Goal: Contribute content: Contribute content

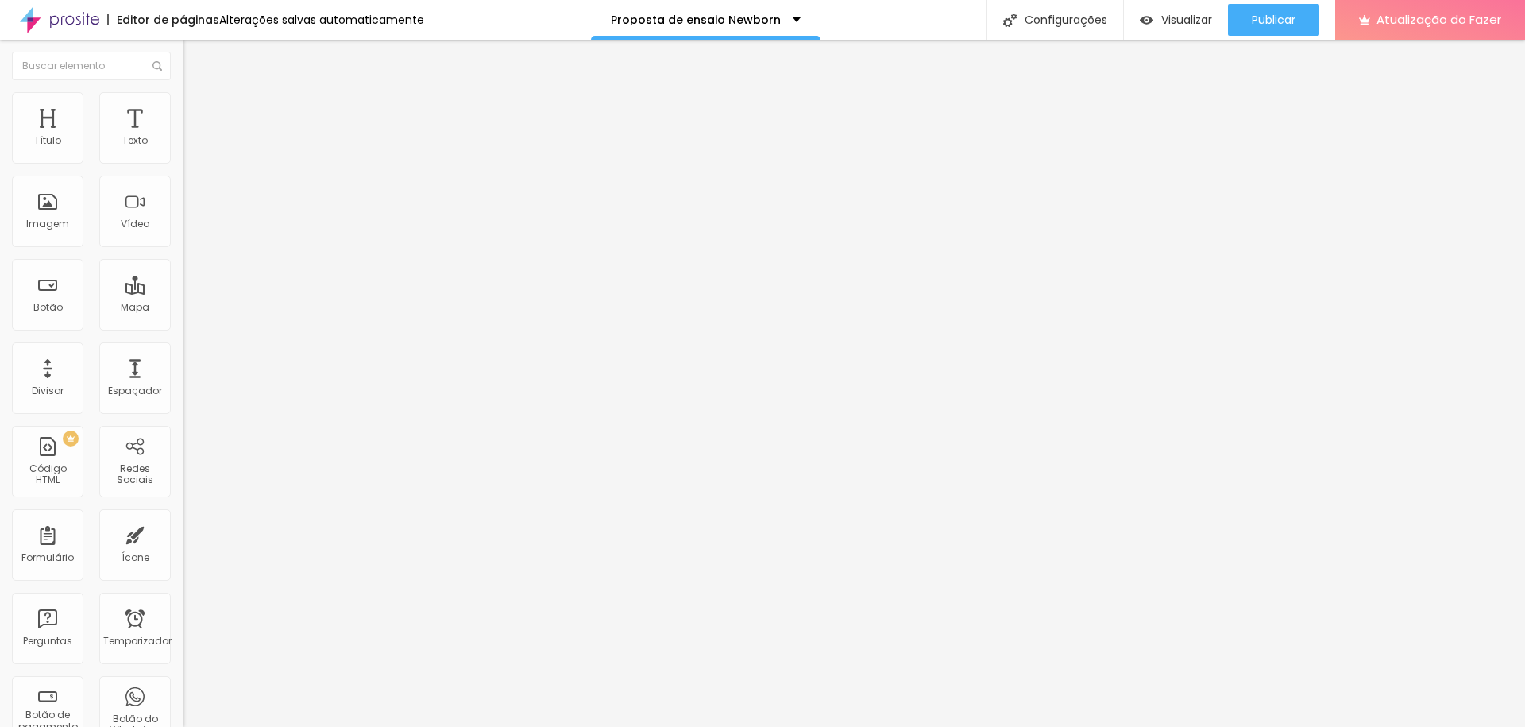
click at [183, 105] on li "Estilo" at bounding box center [274, 100] width 183 height 16
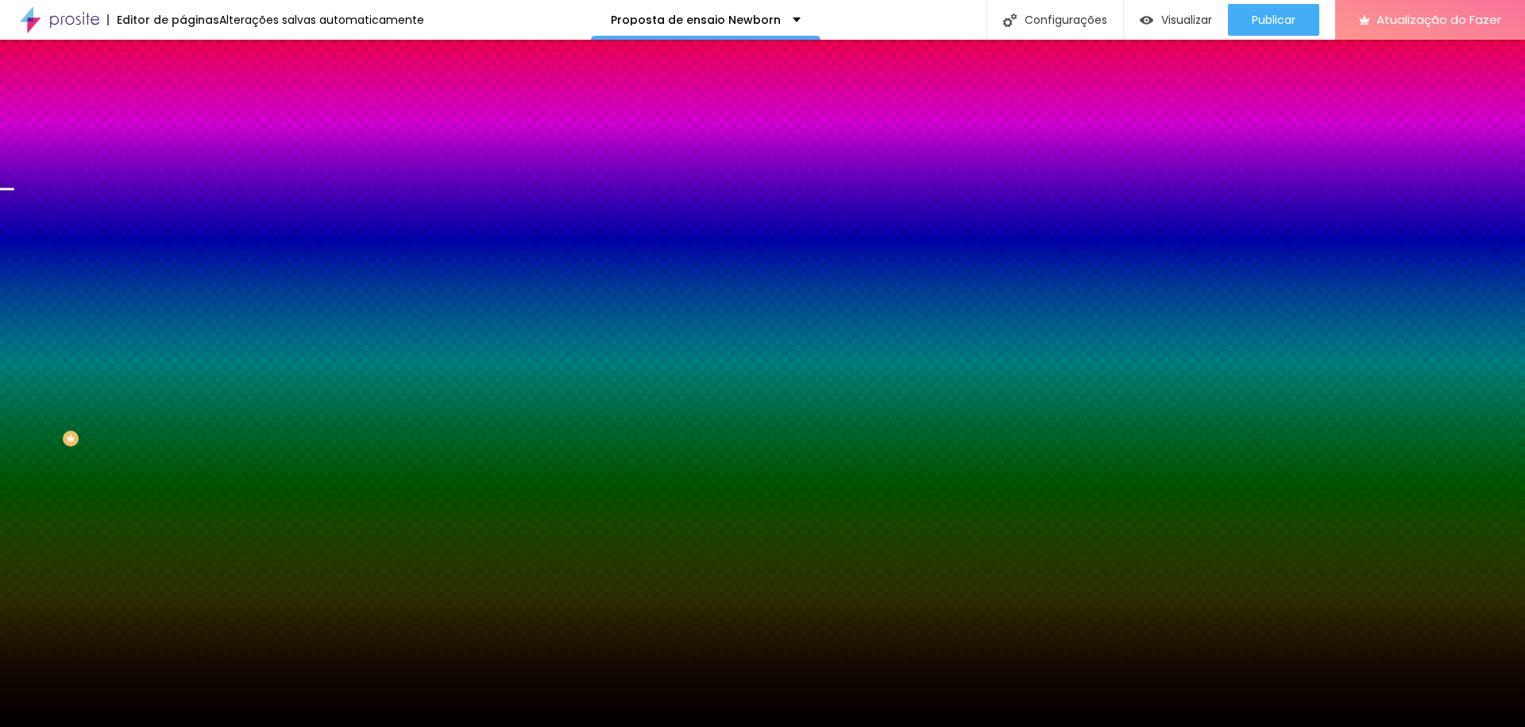
click at [192, 146] on font "Trocar imagem" at bounding box center [230, 140] width 77 height 14
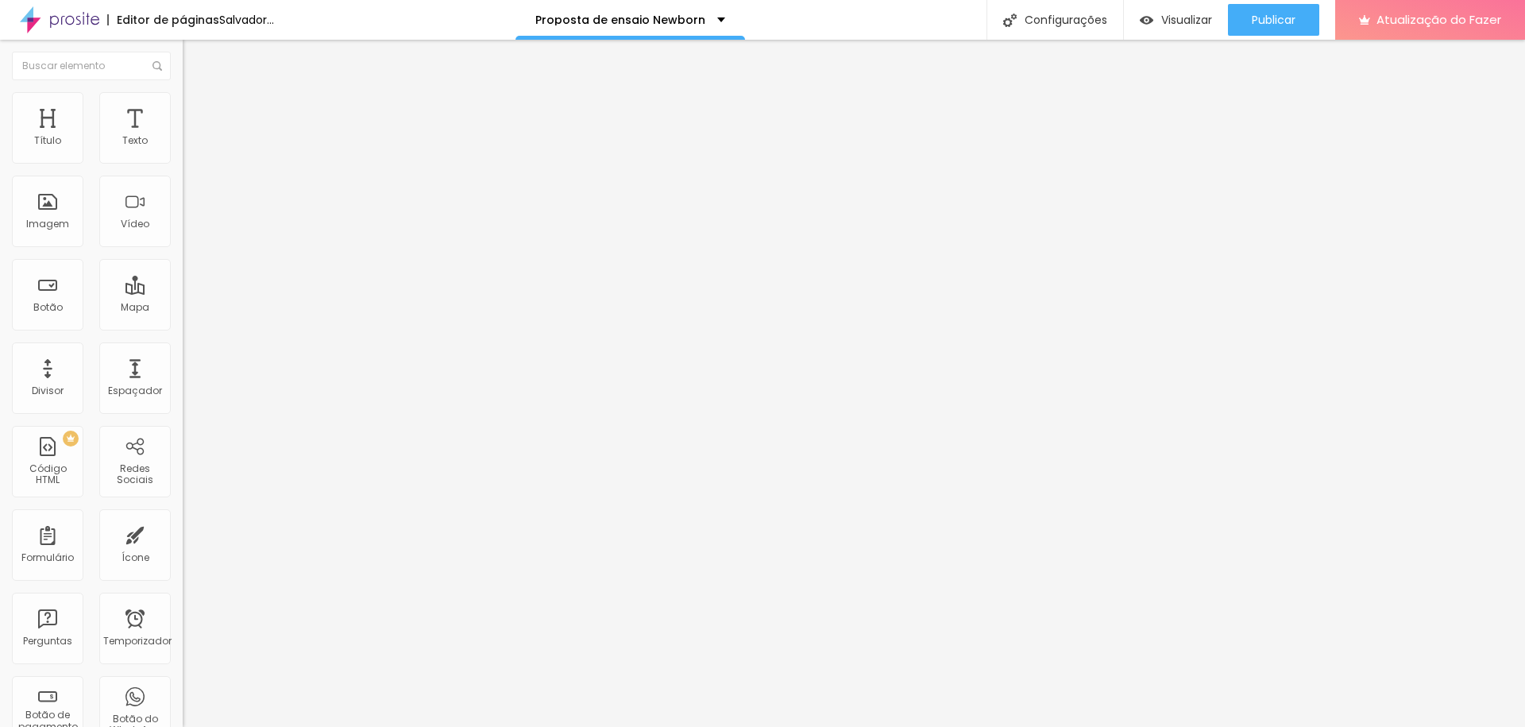
click at [183, 99] on li "Estilo" at bounding box center [274, 100] width 183 height 16
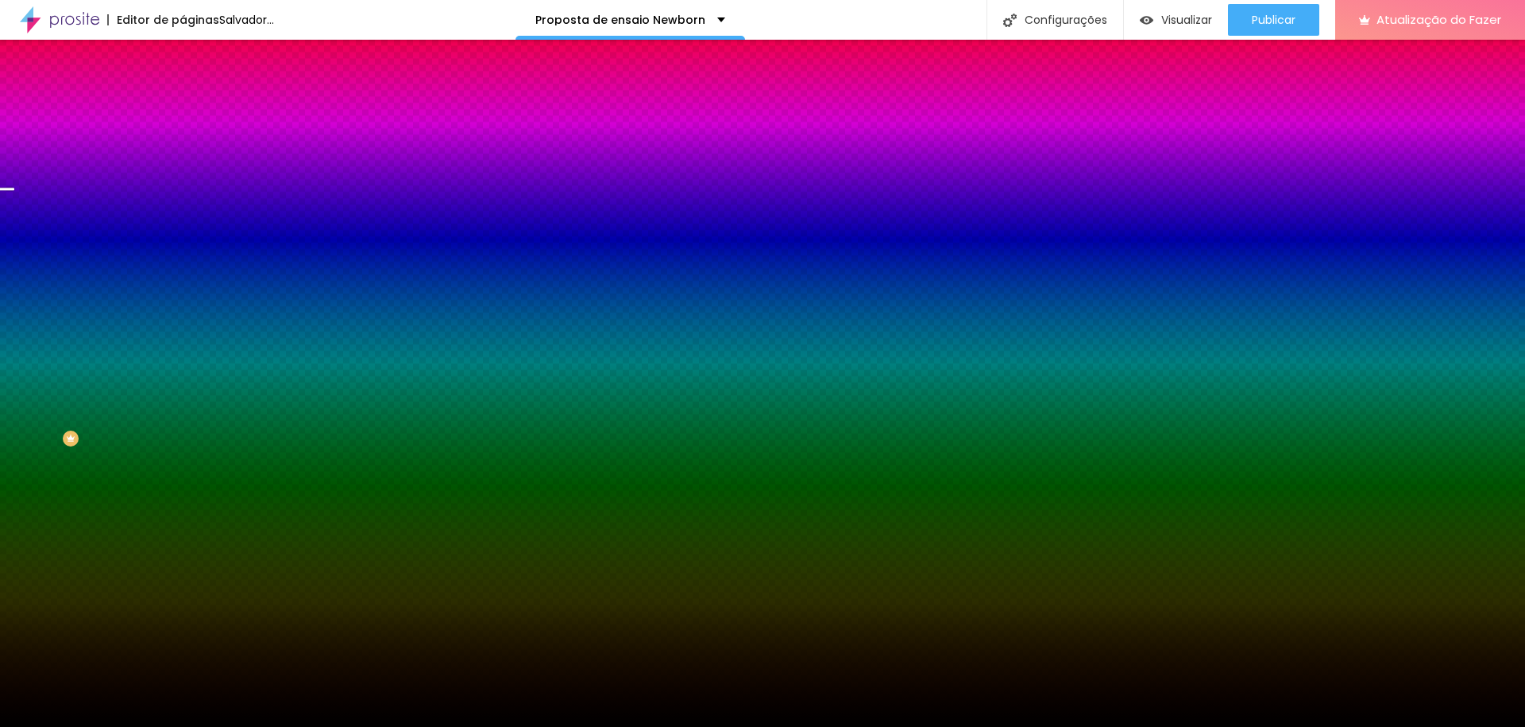
click at [183, 145] on div "Trocar imagem" at bounding box center [274, 138] width 183 height 11
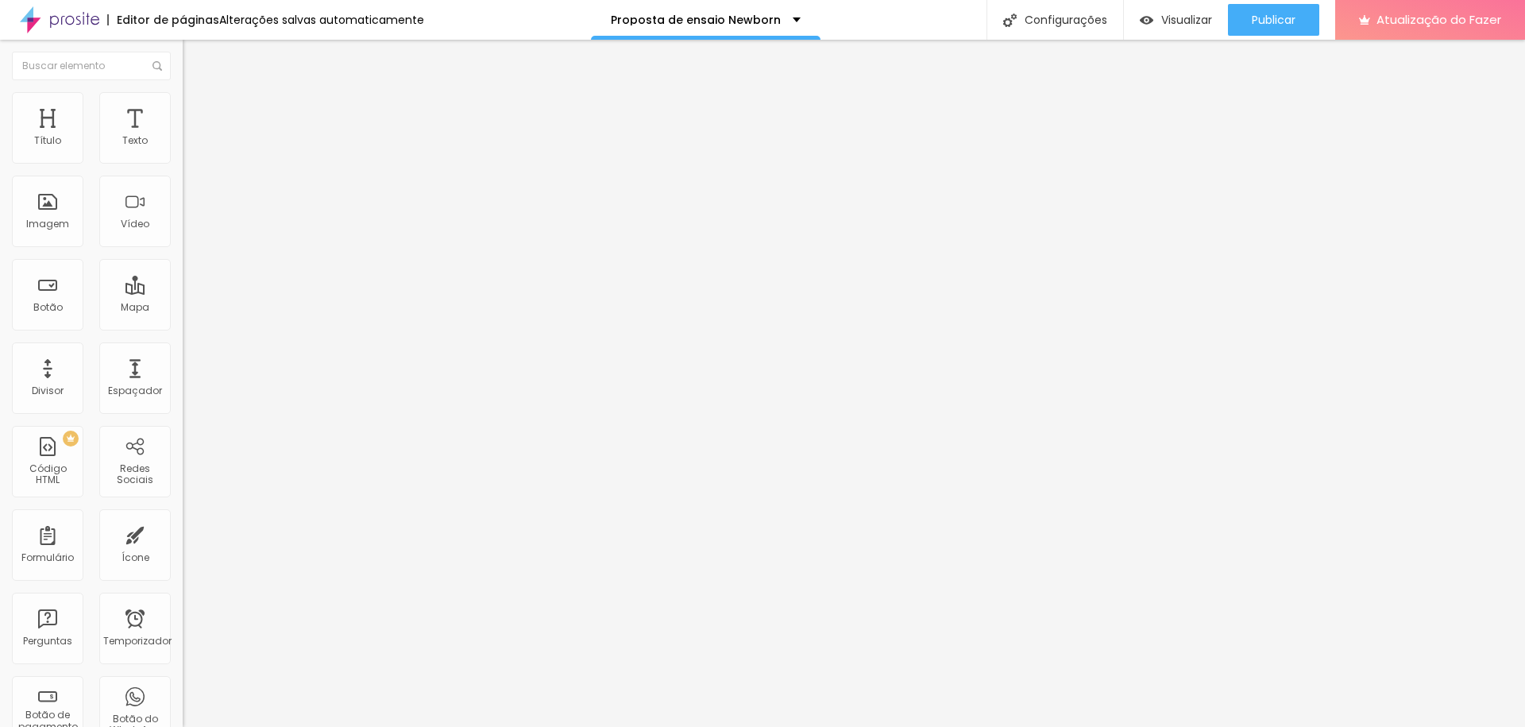
click at [183, 145] on font "Encaixotado" at bounding box center [214, 138] width 62 height 14
click at [183, 265] on div "Editar nulo Conteúdo Estilo Avançado Modo Encaixotado Encaixotado Completo" at bounding box center [274, 383] width 183 height 687
click at [183, 100] on img at bounding box center [190, 99] width 14 height 14
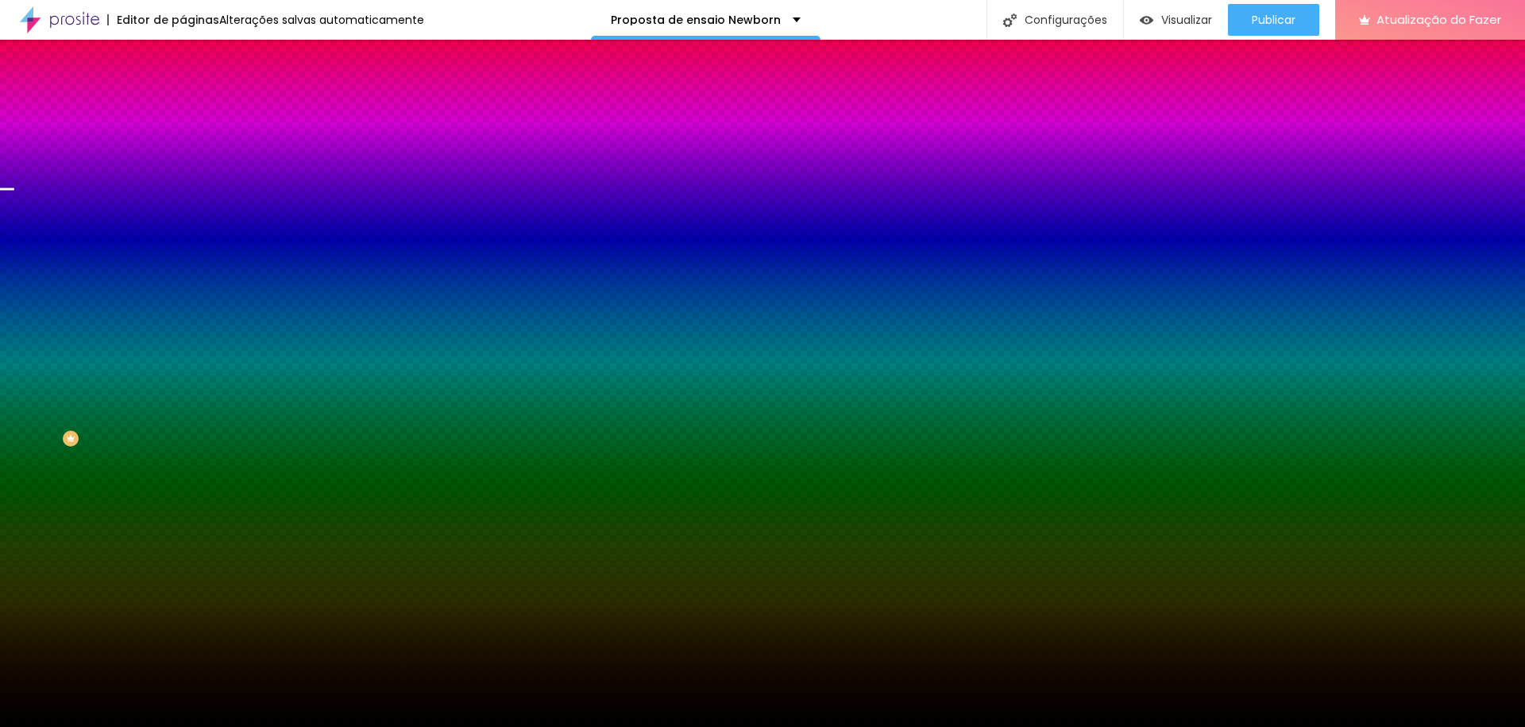
click at [192, 146] on font "Trocar imagem" at bounding box center [230, 140] width 77 height 14
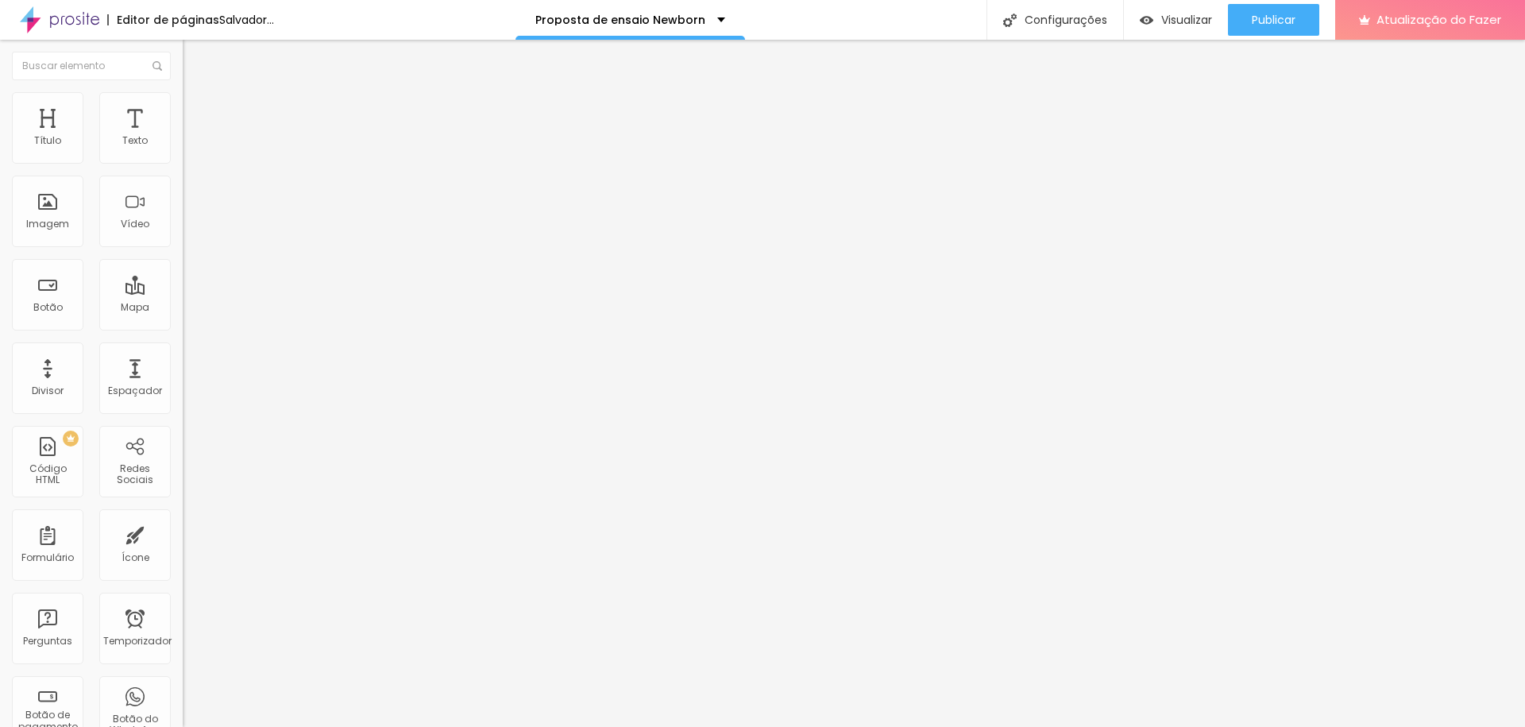
click at [192, 137] on font "Trocar imagem" at bounding box center [230, 130] width 77 height 14
click at [189, 148] on icon "button" at bounding box center [190, 146] width 3 height 3
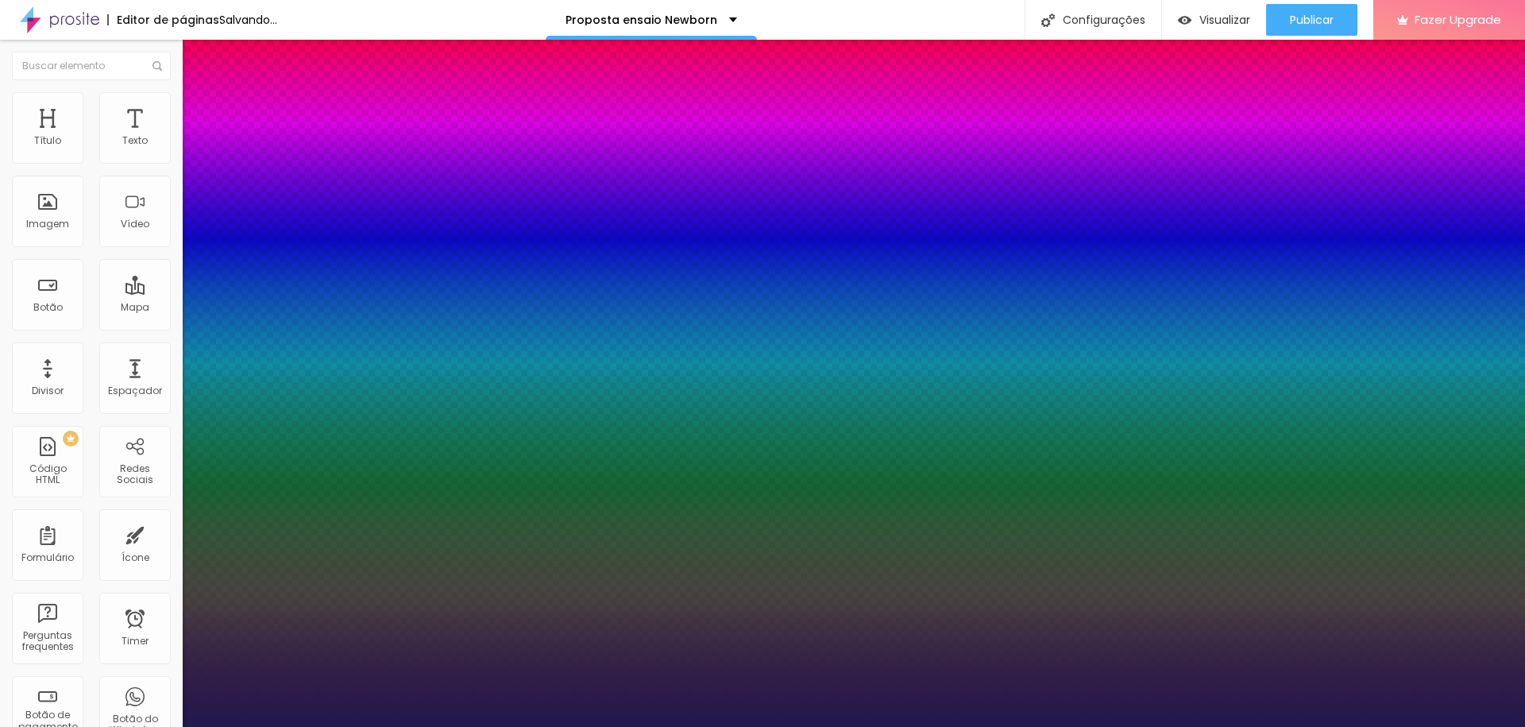
type input "15"
type input "16"
type input "17"
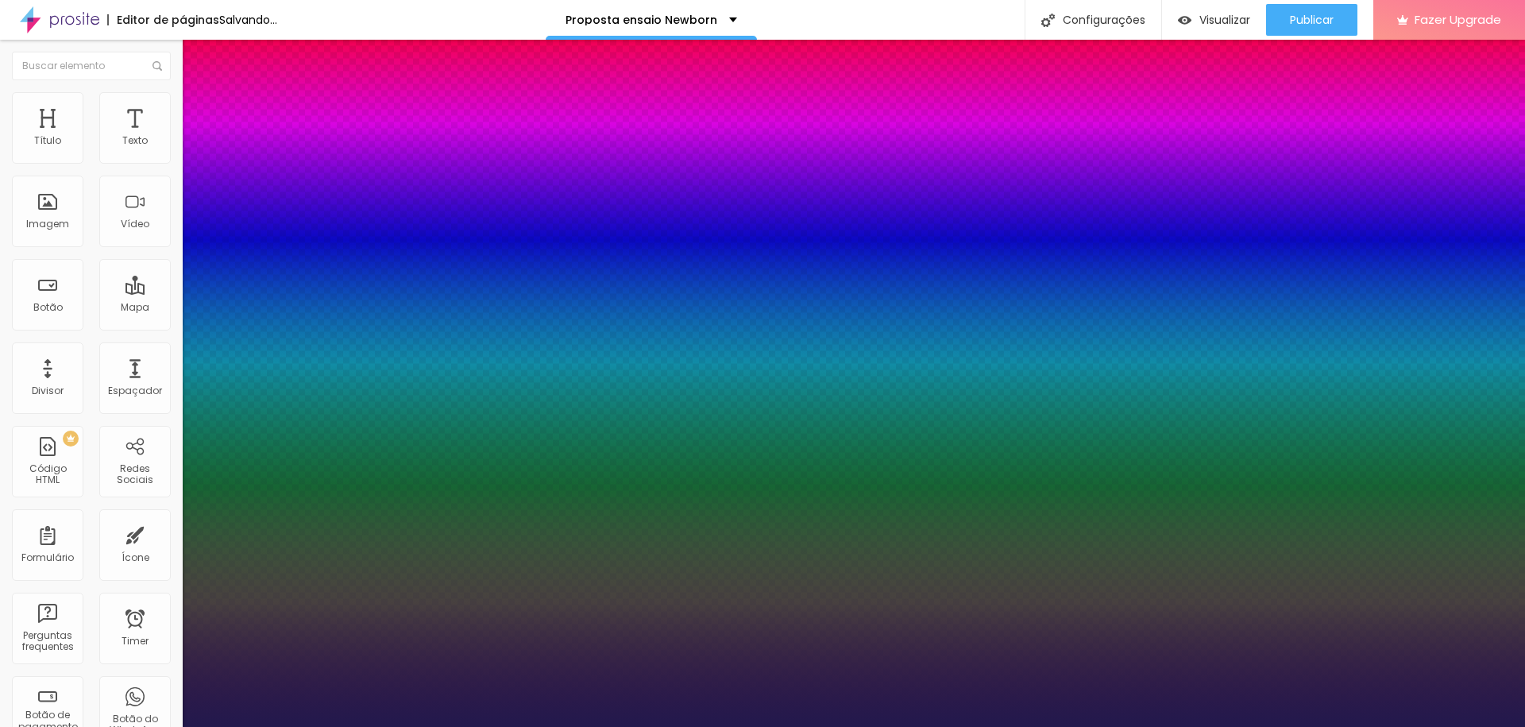
type input "17"
type input "18"
type input "16"
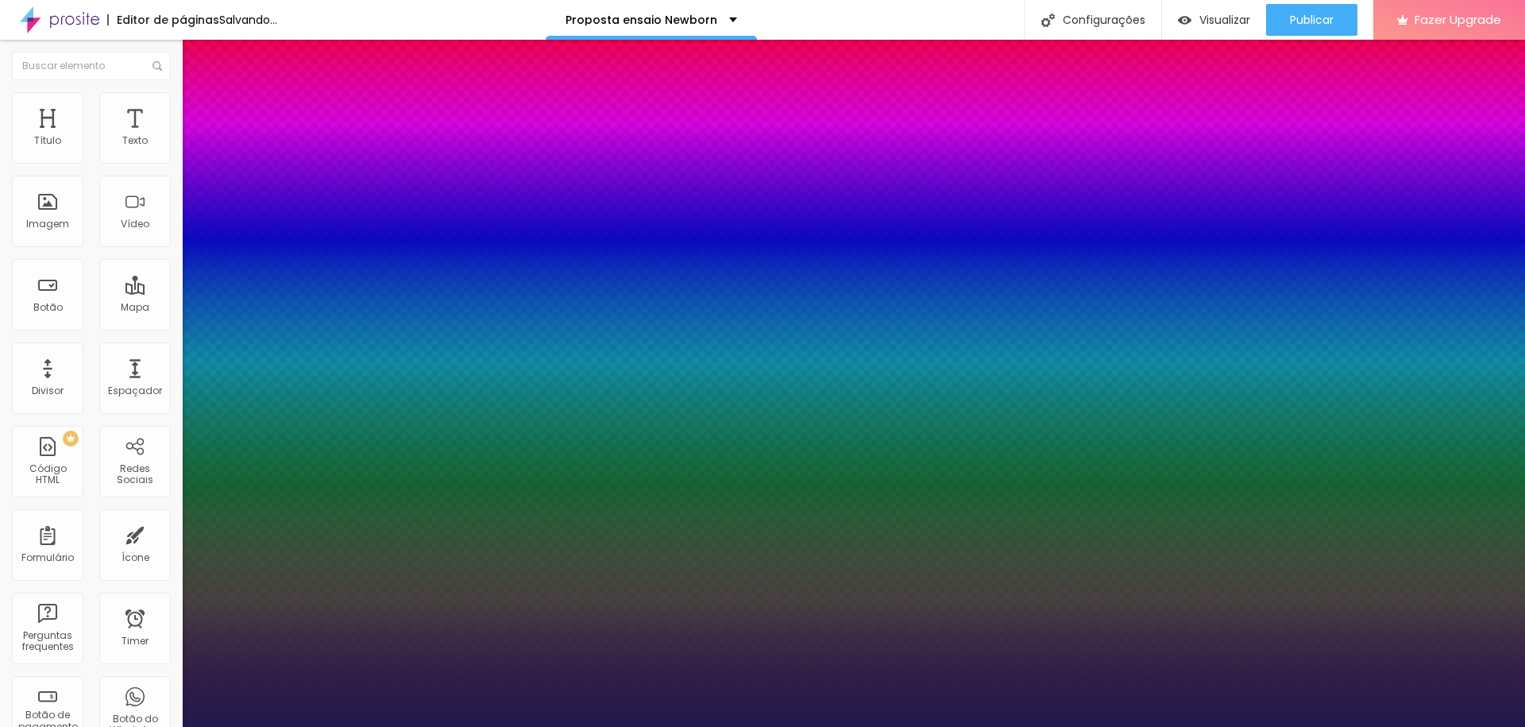
type input "16"
click at [625, 726] on div at bounding box center [762, 727] width 1525 height 0
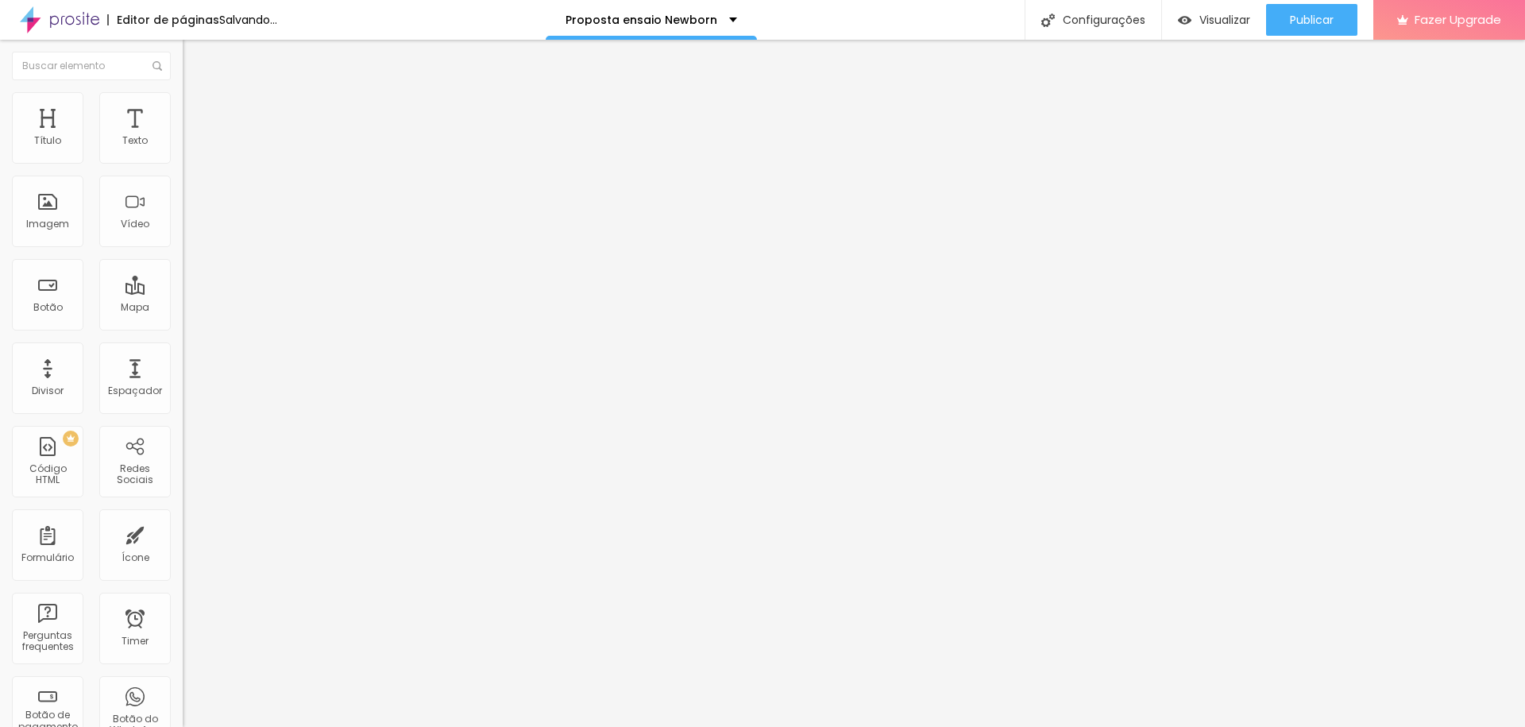
click at [183, 118] on div "Tipografia" at bounding box center [274, 113] width 183 height 10
click at [189, 148] on icon "button" at bounding box center [194, 143] width 10 height 10
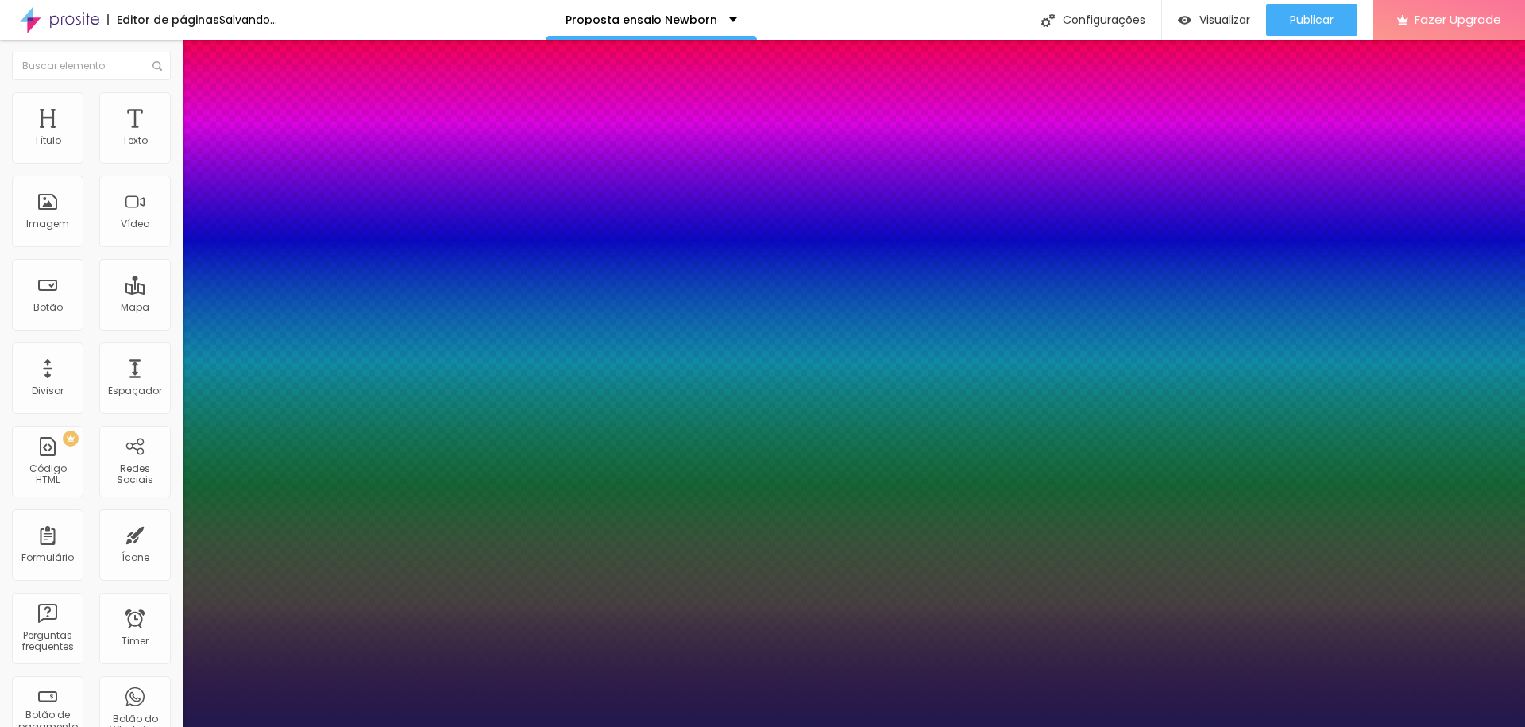
type input "0.9"
type input "1"
type input "1.1"
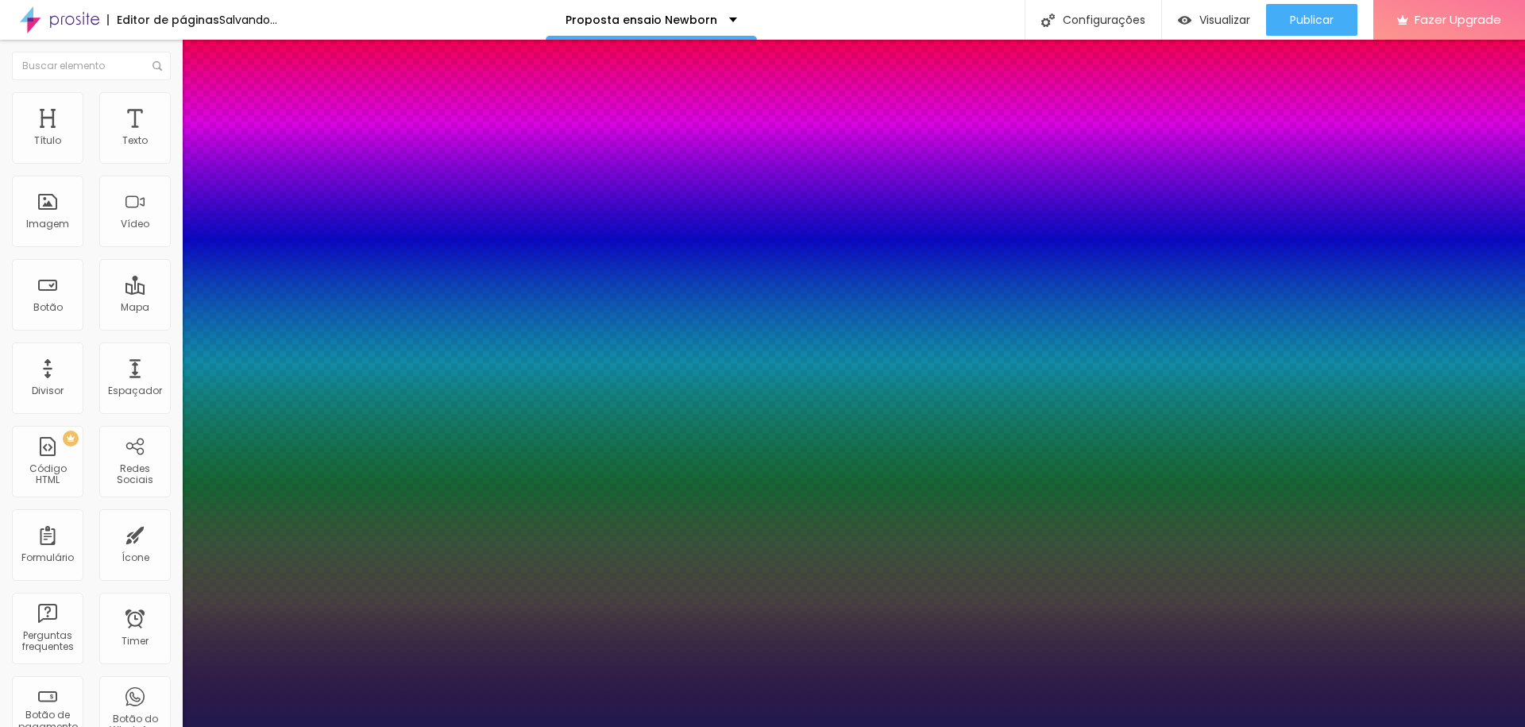
type input "1.2"
type input "1.3"
type input "1.4"
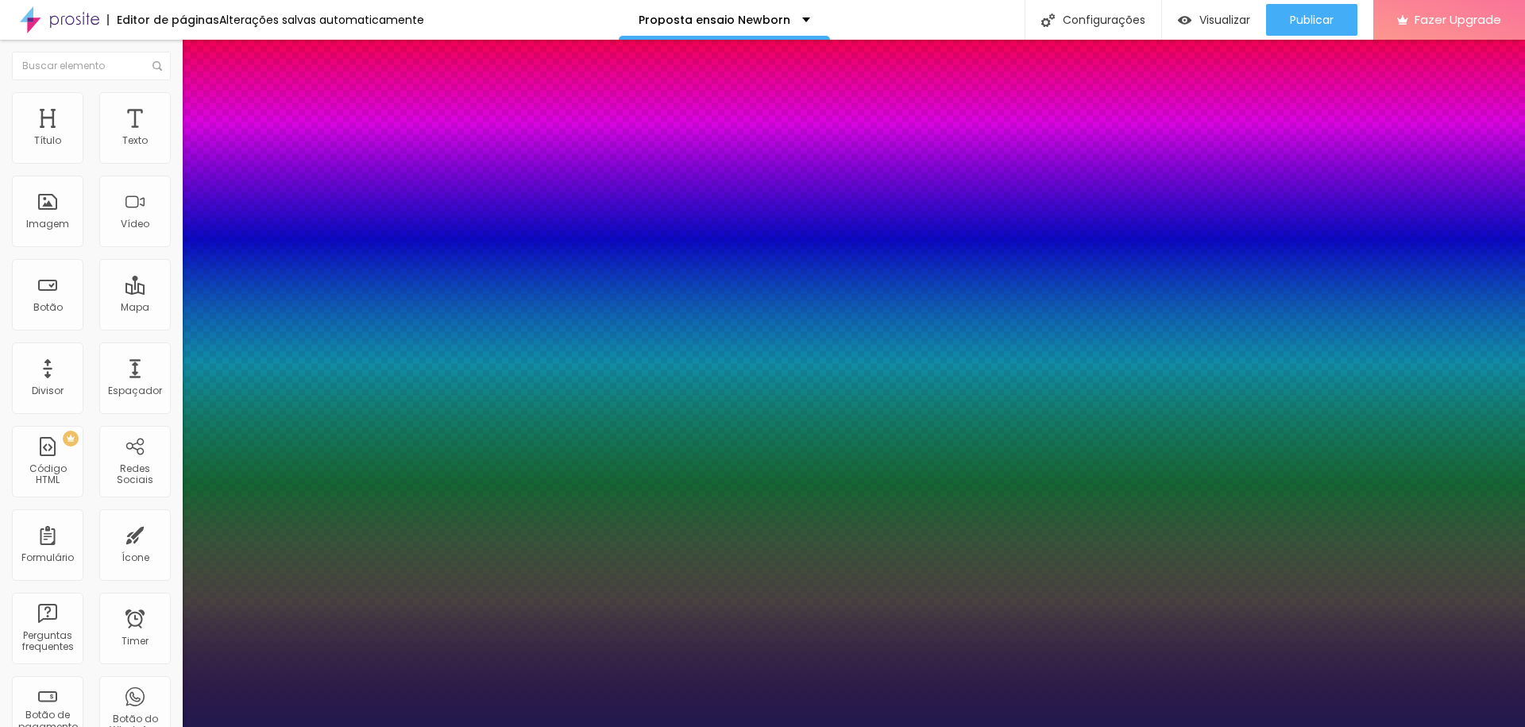
type input "1.4"
drag, startPoint x: 213, startPoint y: 306, endPoint x: 222, endPoint y: 307, distance: 8.9
type input "1.4"
type input "1"
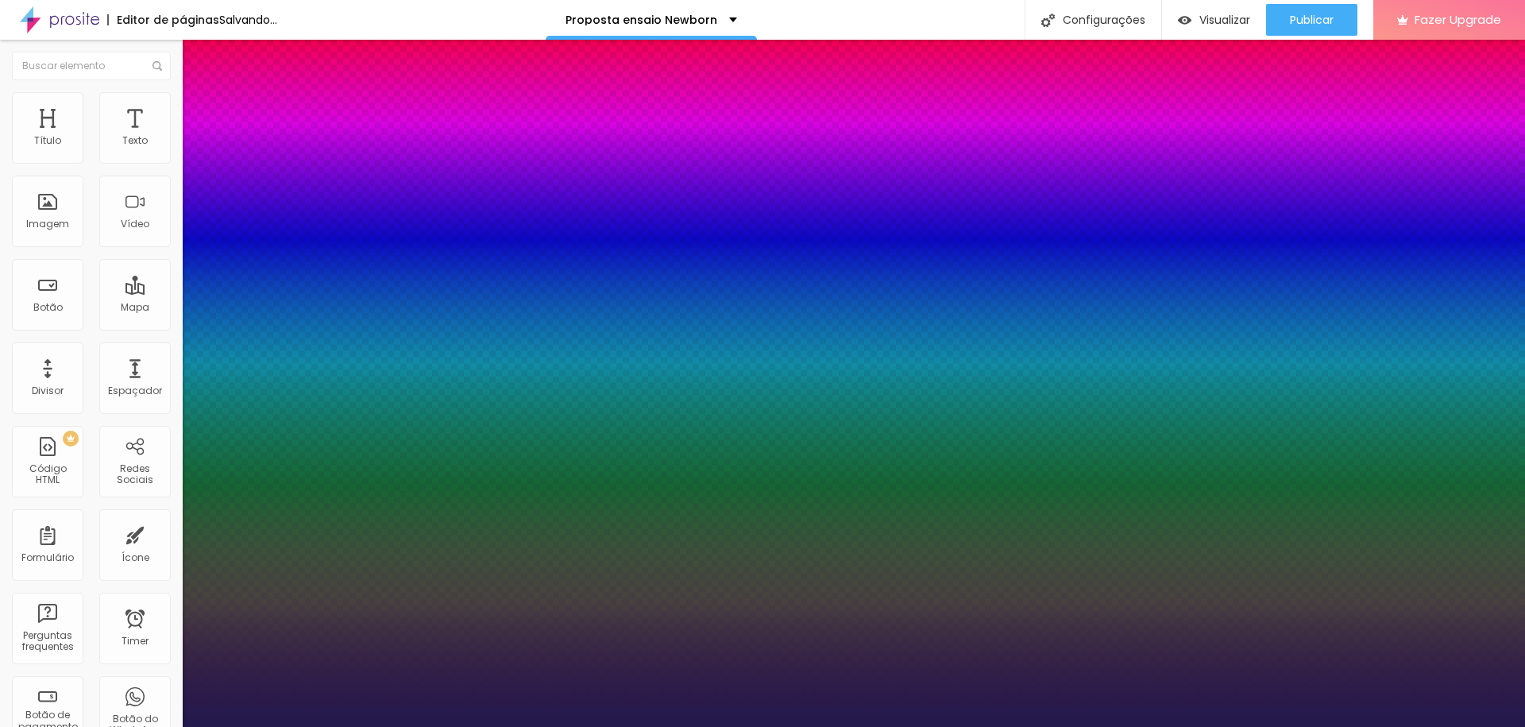
type input "1"
type input "2"
type input "3"
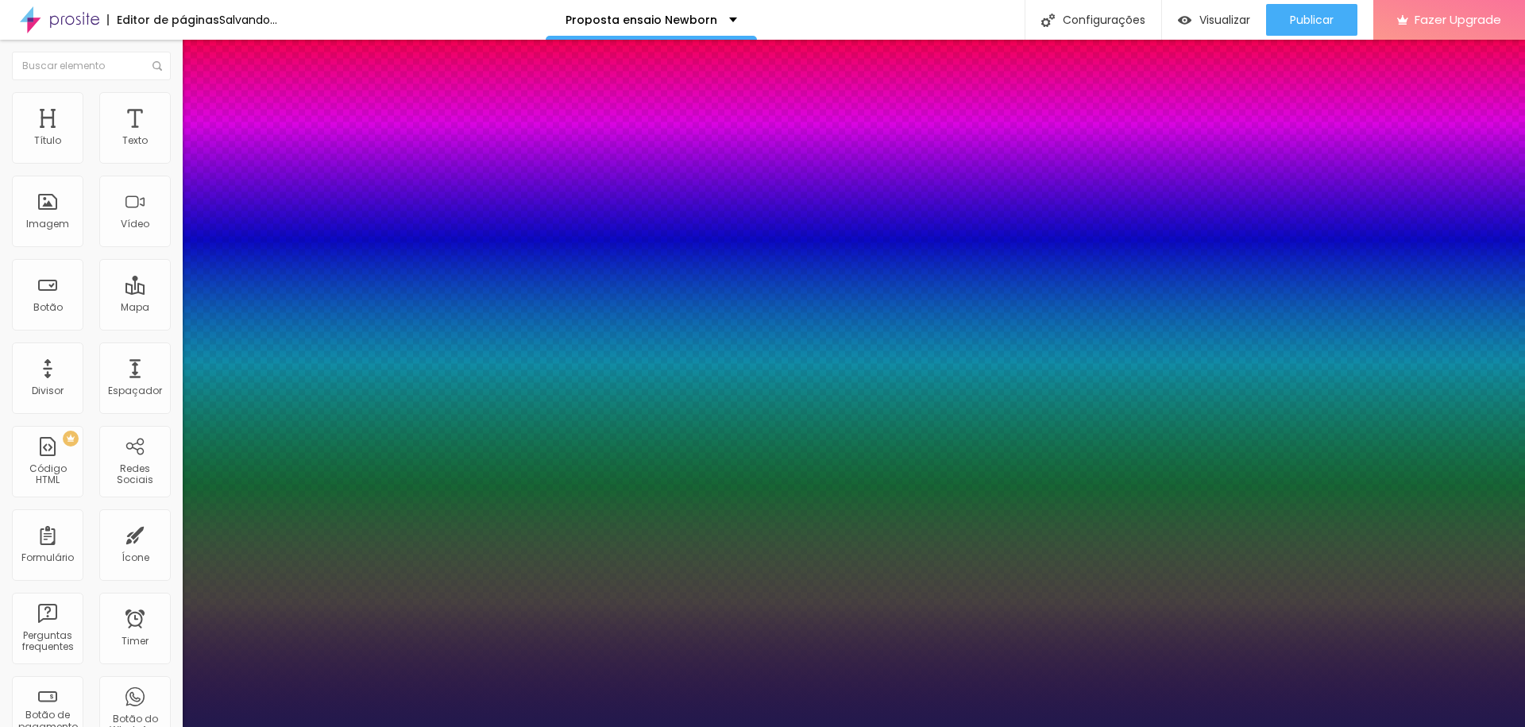
type input "1"
type input "0"
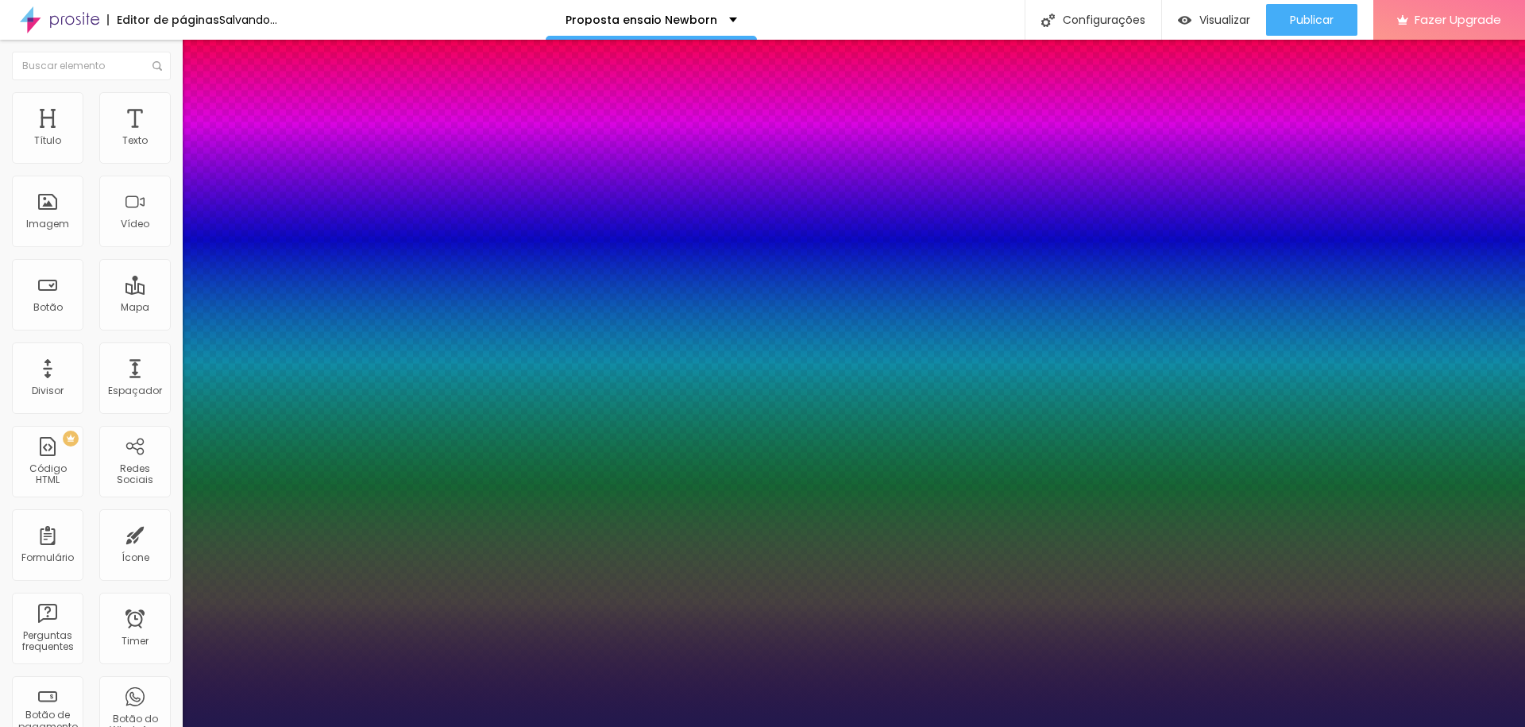
type input "1.3"
click at [275, 726] on div at bounding box center [762, 727] width 1525 height 0
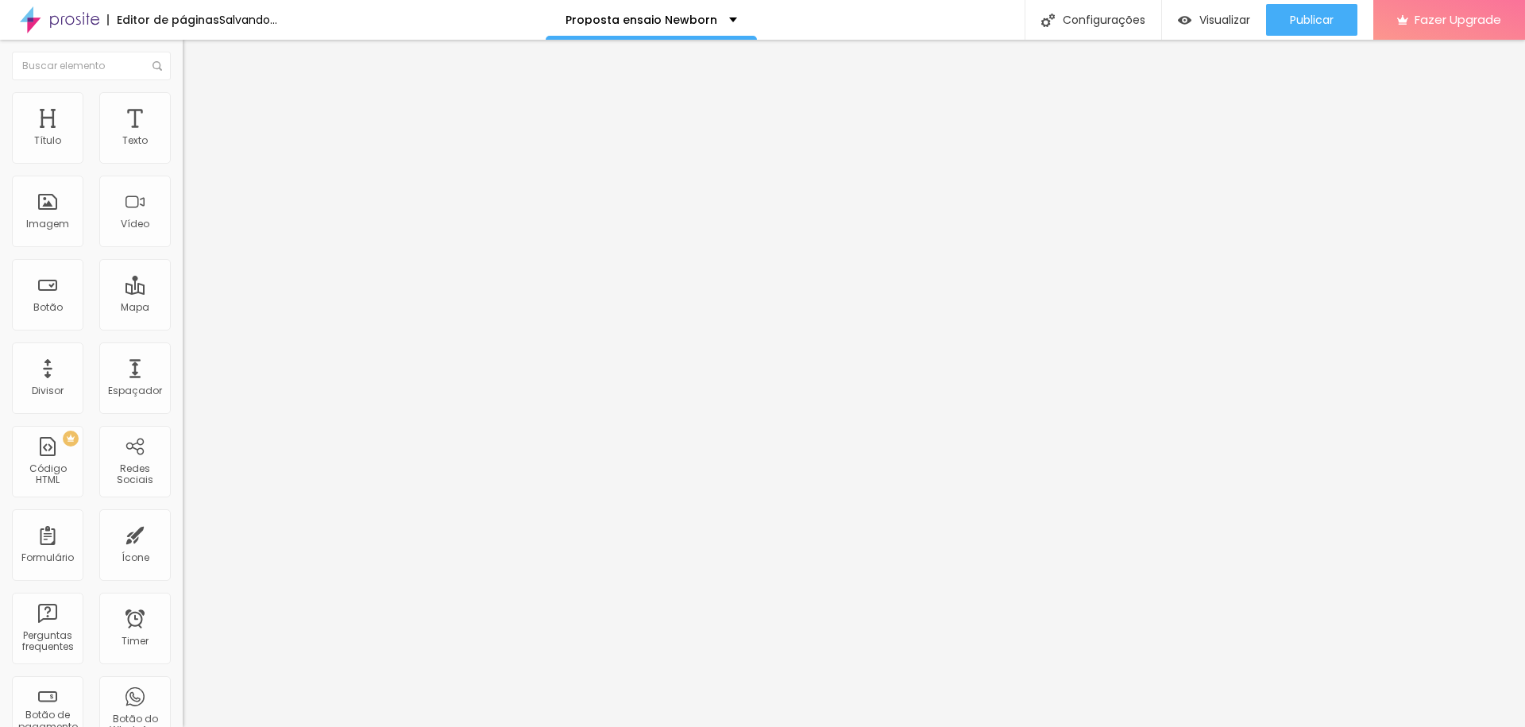
click at [189, 196] on icon "button" at bounding box center [194, 196] width 10 height 10
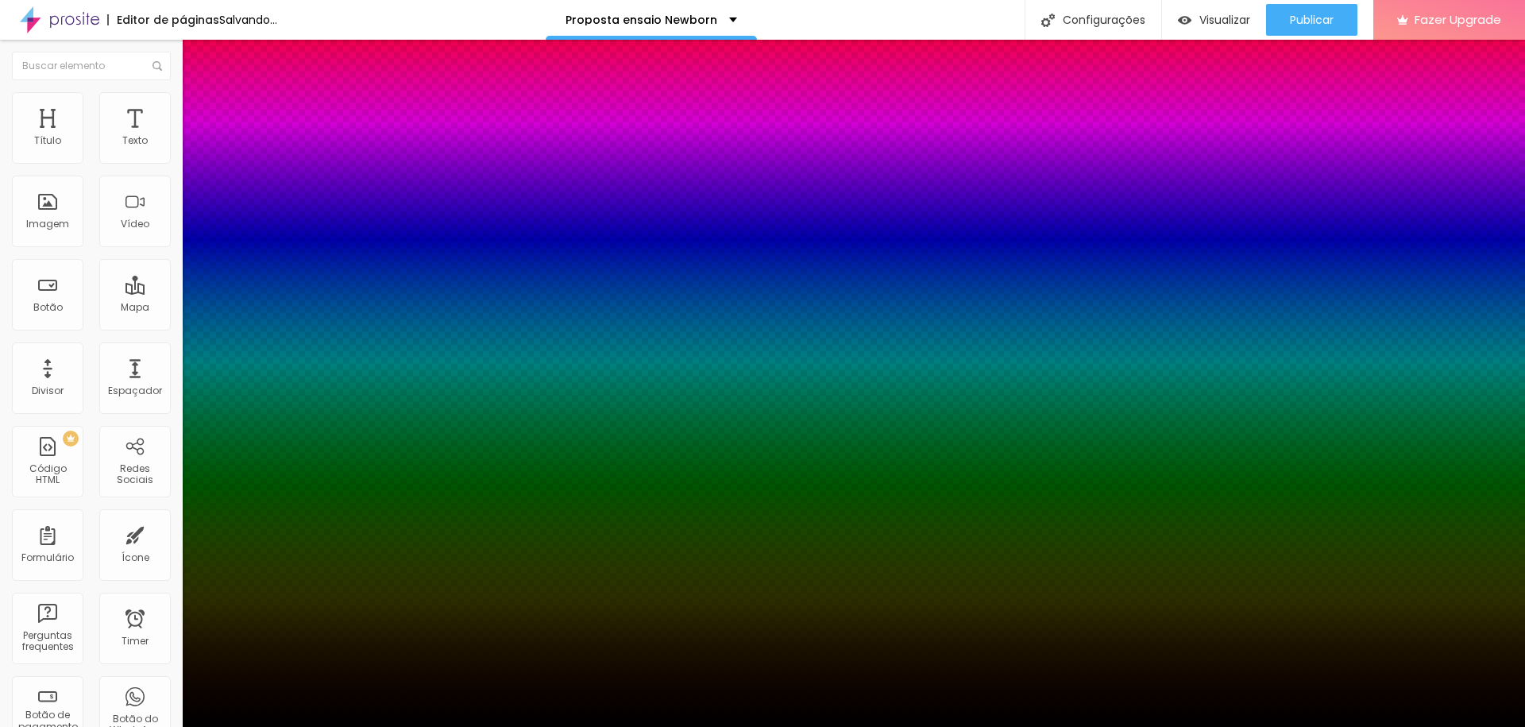
type input "13"
type input "17"
type input "23"
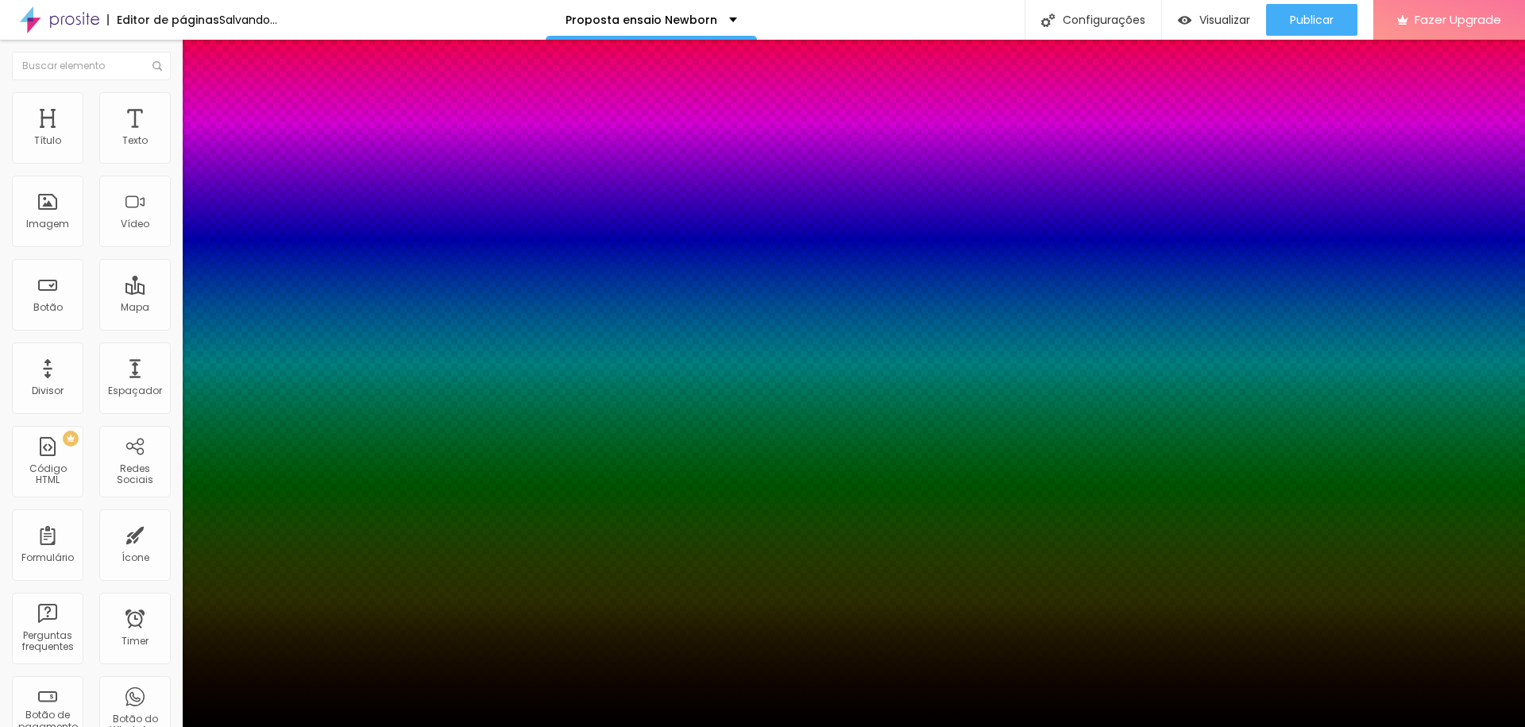
type input "23"
type input "33"
type input "37"
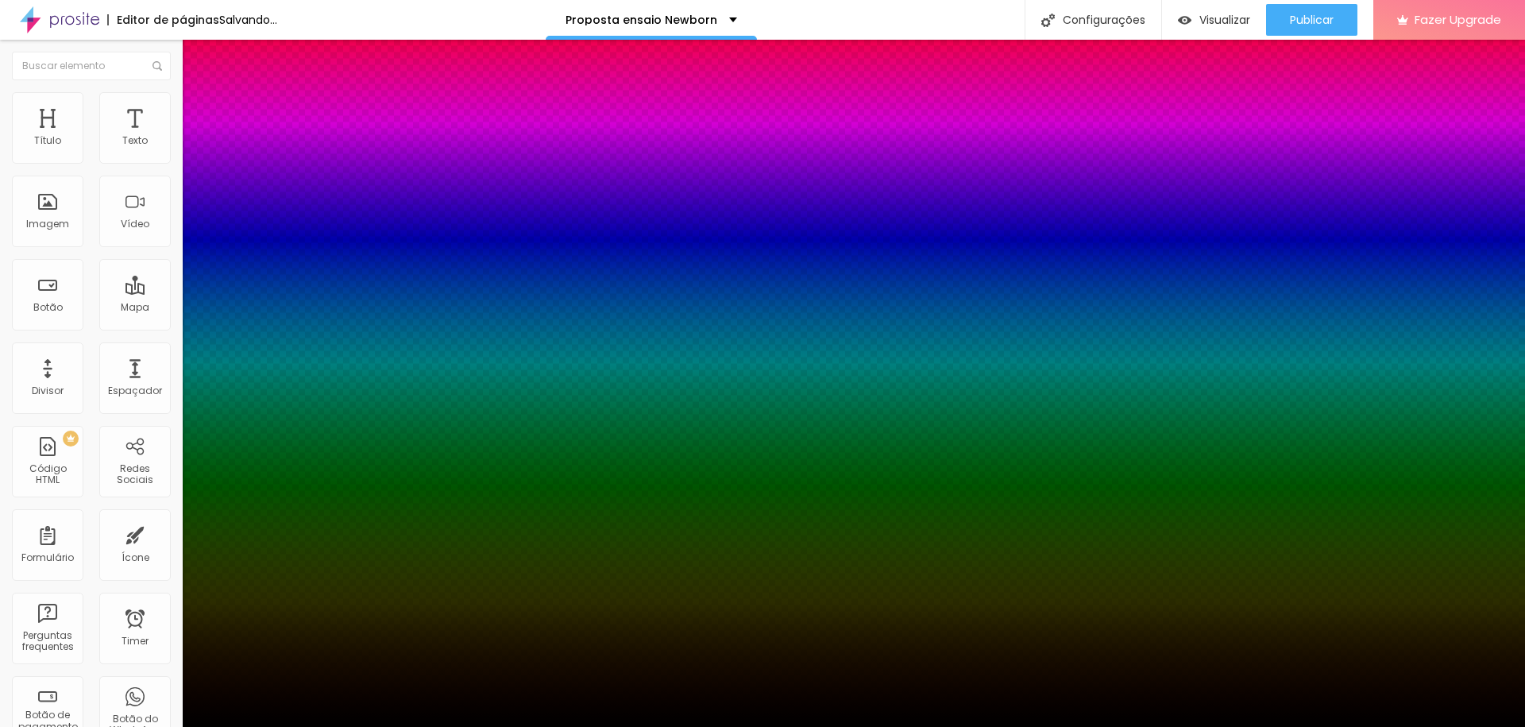
type input "40"
type input "43"
type input "0"
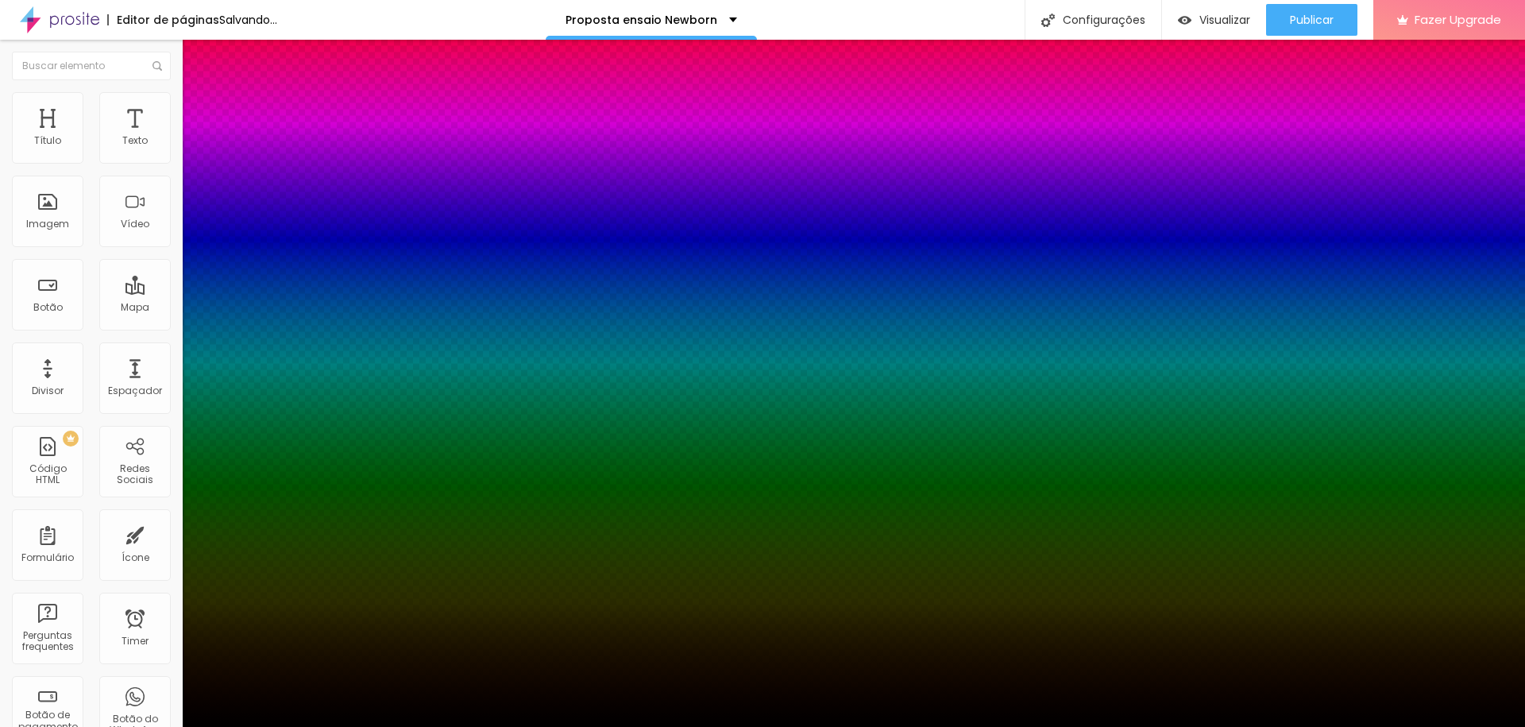
type input "0"
type input "9"
type input "1"
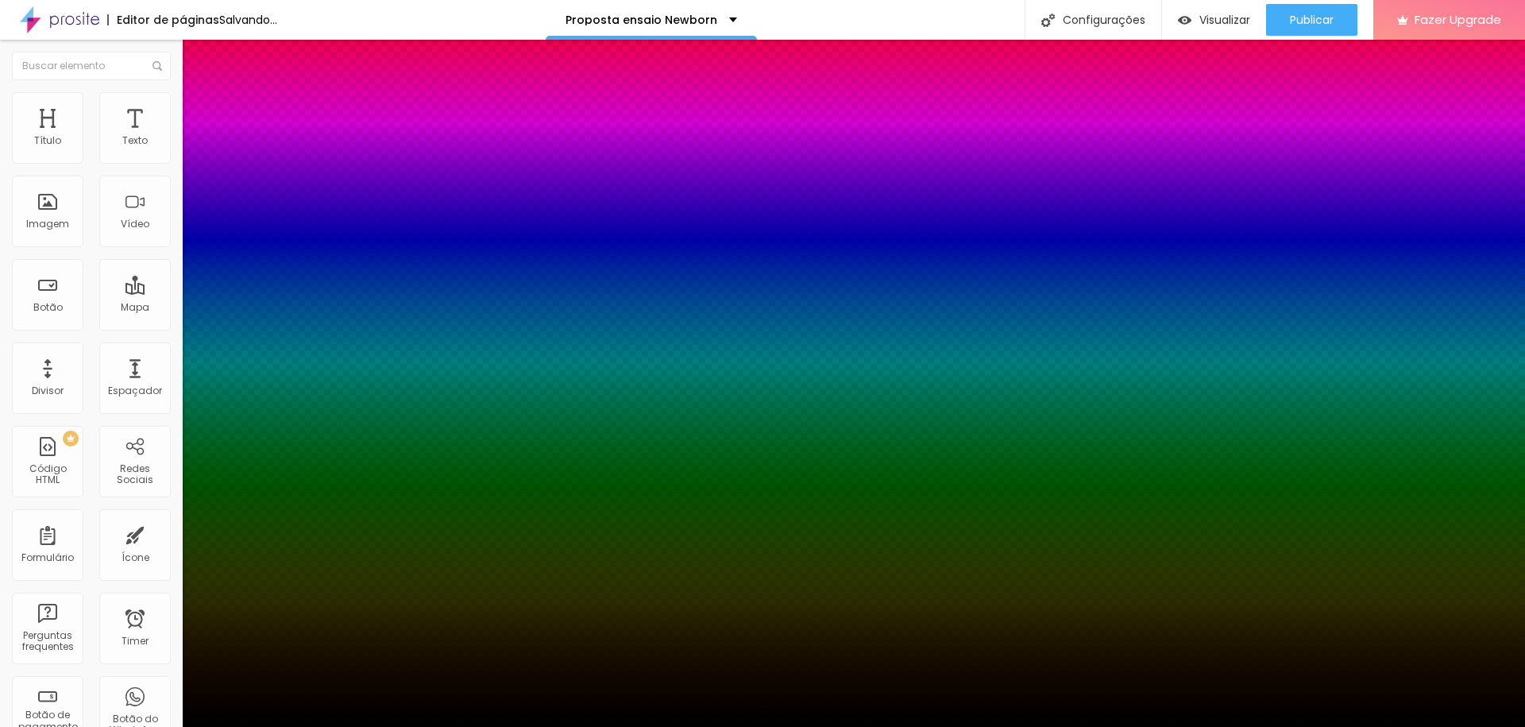
type input "17"
type input "27"
type input "30"
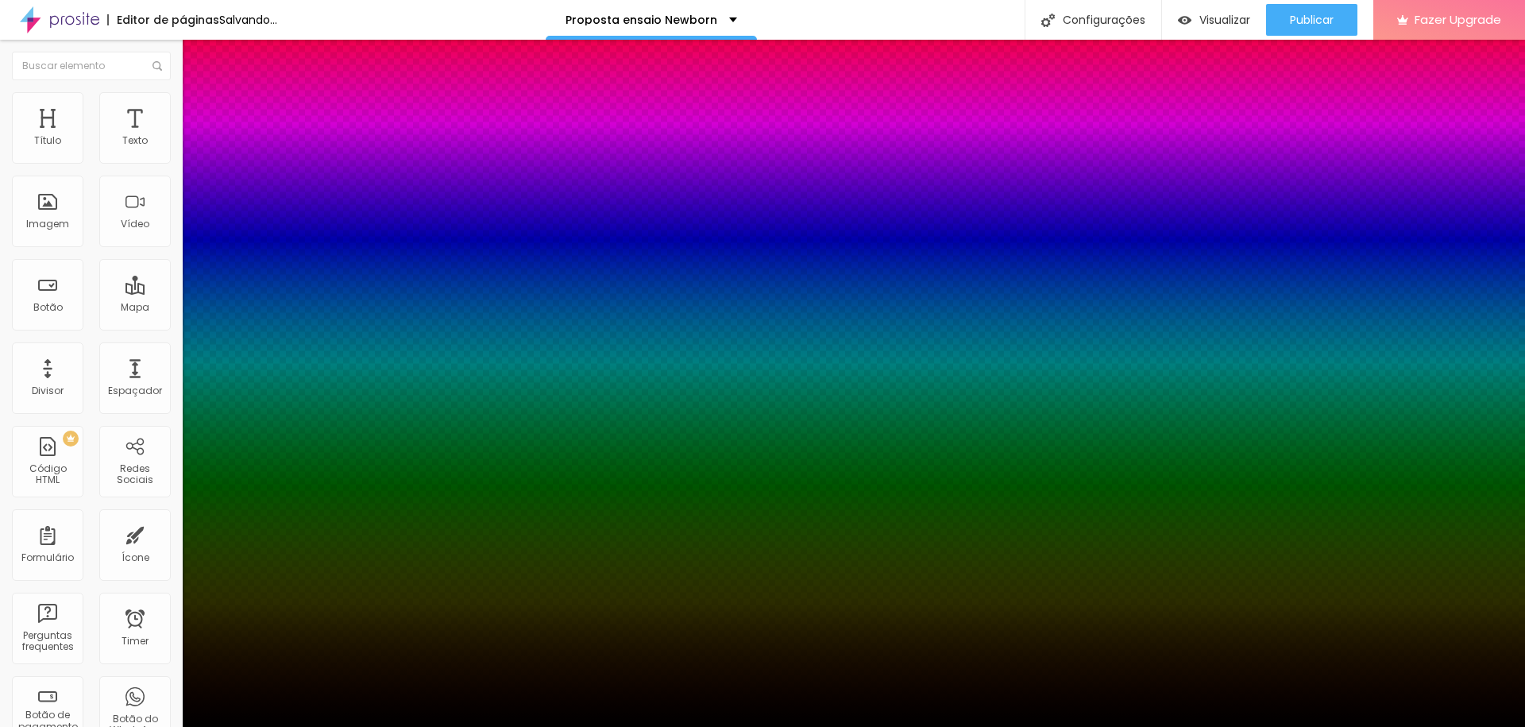
type input "30"
type input "37"
type input "33"
drag, startPoint x: 265, startPoint y: 391, endPoint x: 249, endPoint y: 391, distance: 15.9
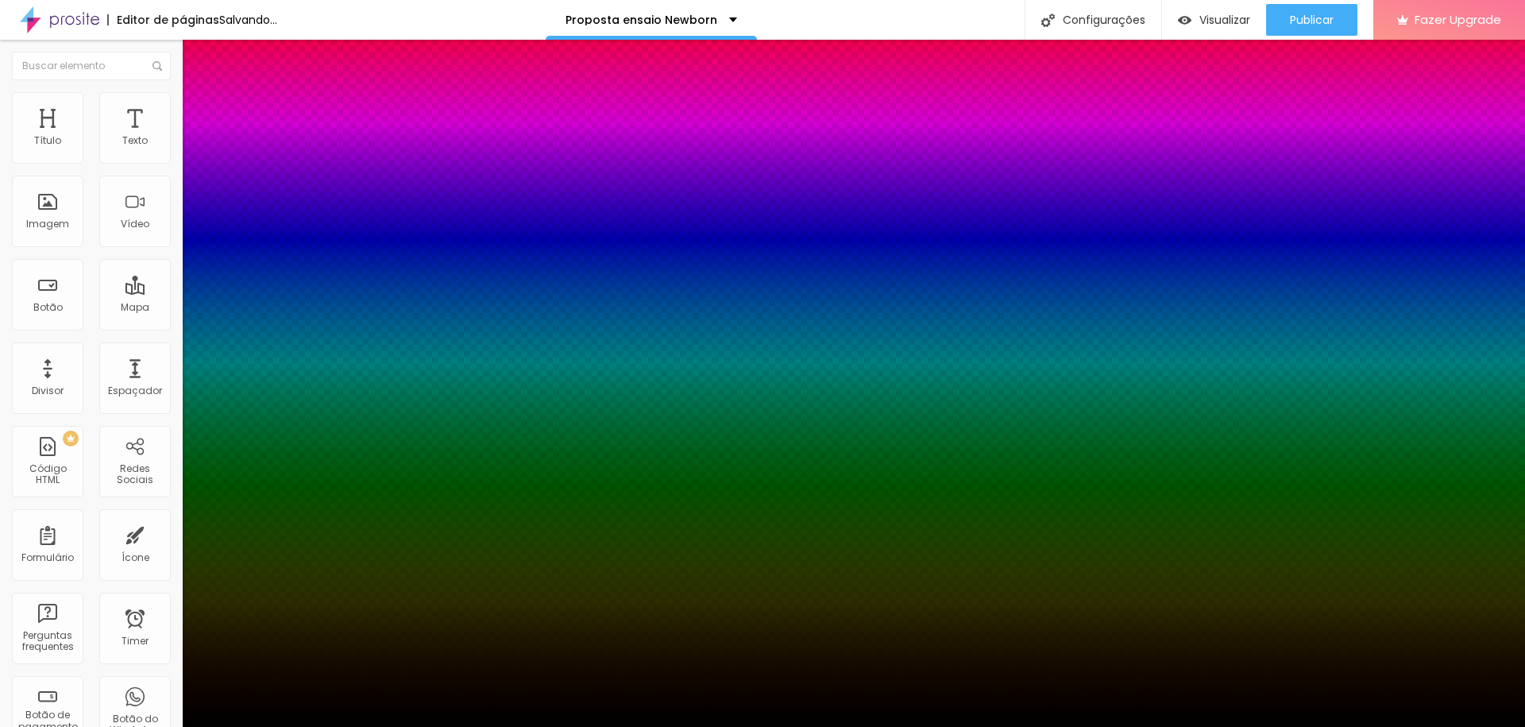
type input "33"
click at [265, 726] on div at bounding box center [762, 727] width 1525 height 0
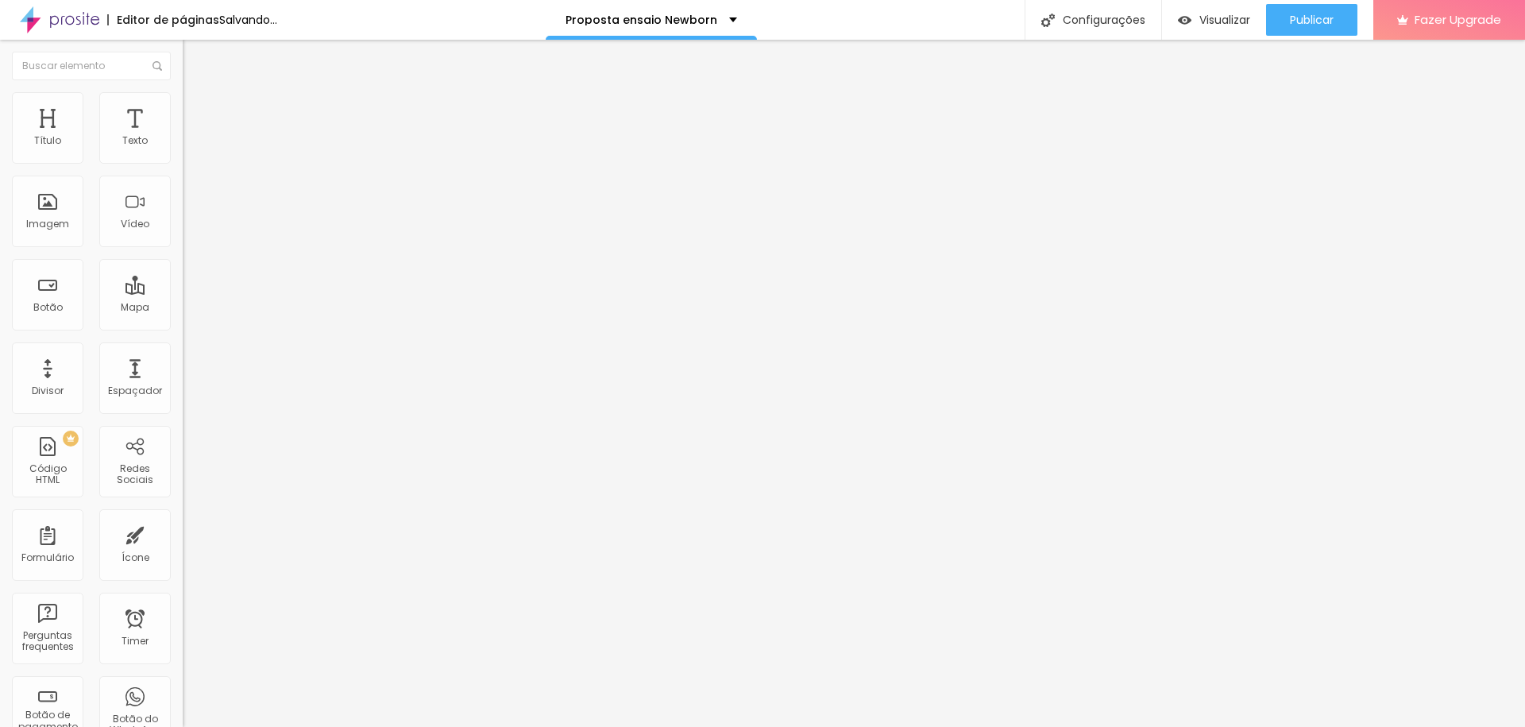
click at [183, 193] on button "button" at bounding box center [194, 197] width 22 height 17
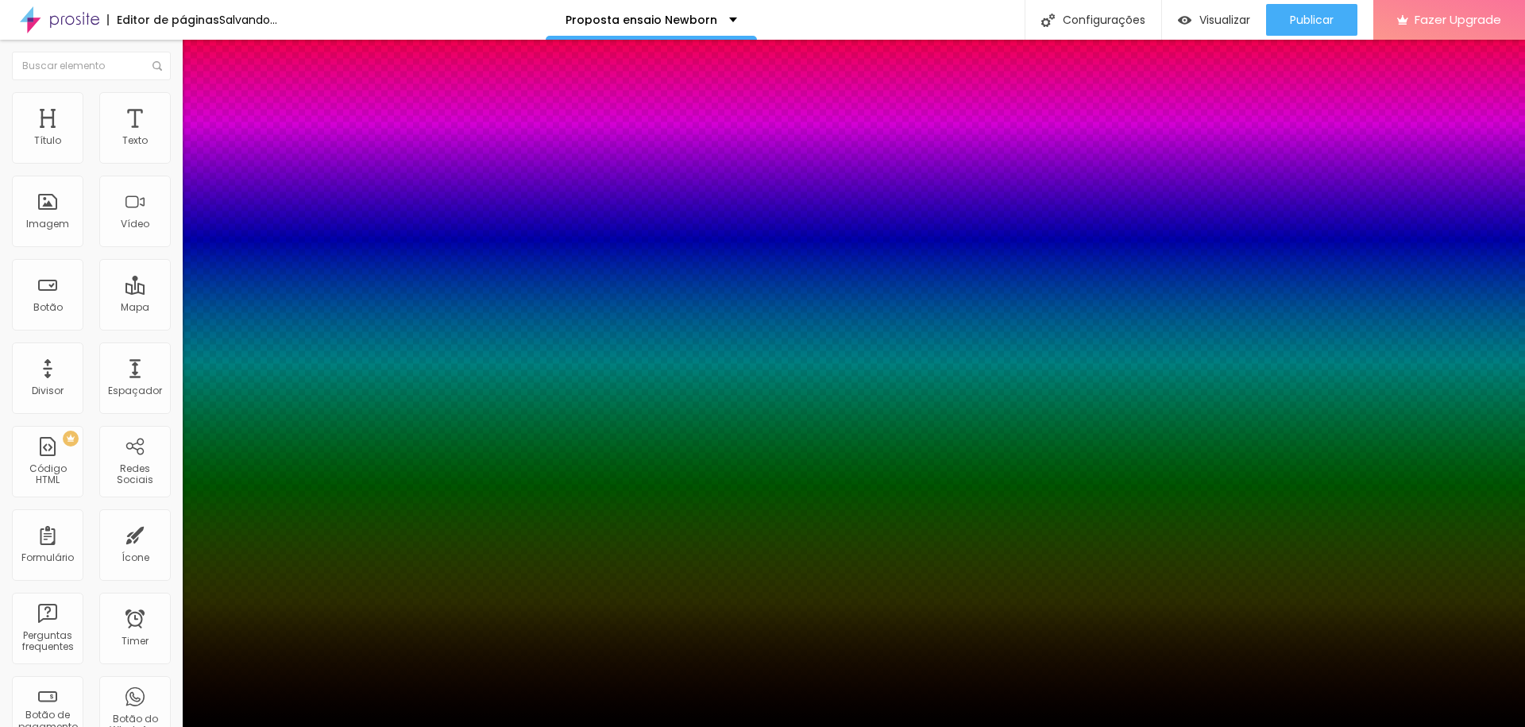
type input "0"
drag, startPoint x: 270, startPoint y: 392, endPoint x: 265, endPoint y: 399, distance: 9.1
type input "0"
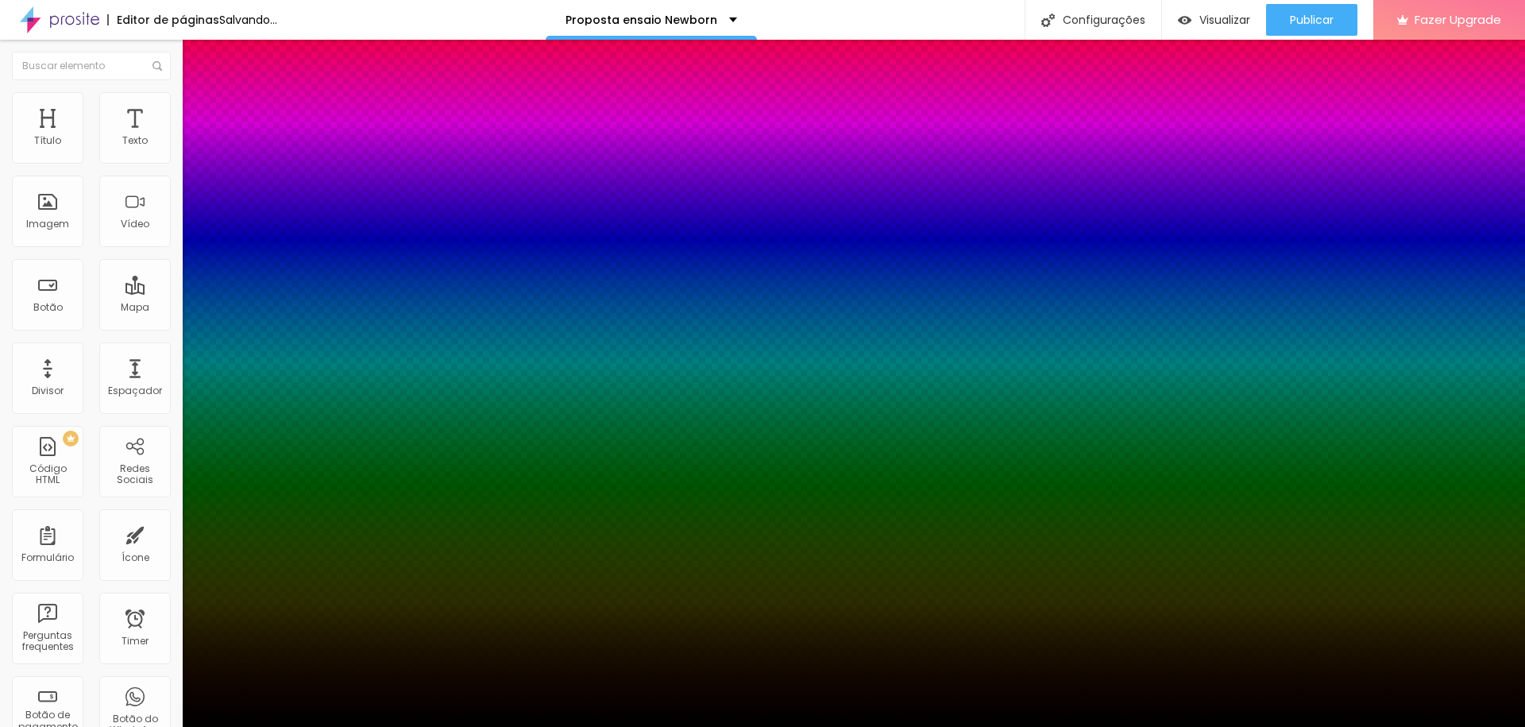
type input "3"
type input "7"
type input "3"
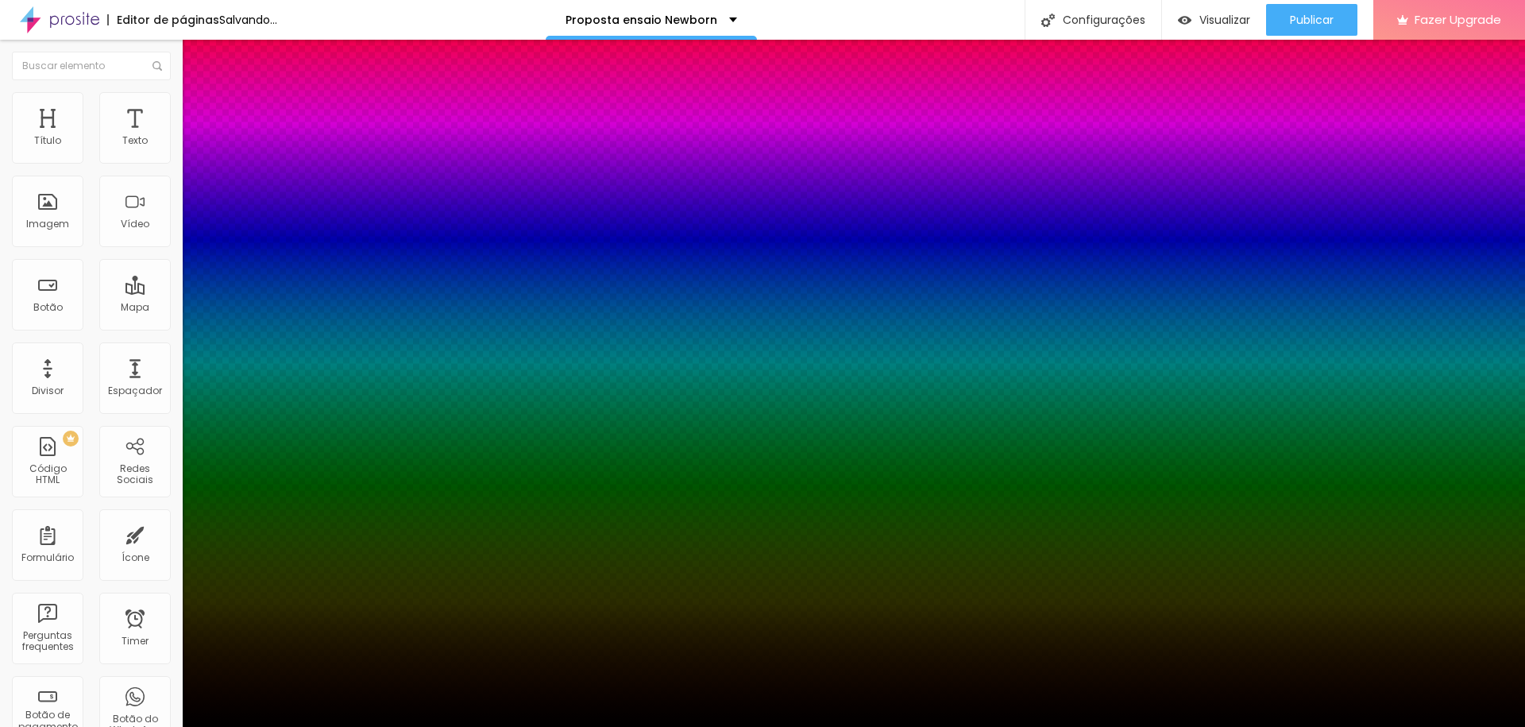
type input "3"
click at [280, 726] on div at bounding box center [762, 736] width 1525 height 0
click at [603, 726] on div at bounding box center [762, 727] width 1525 height 0
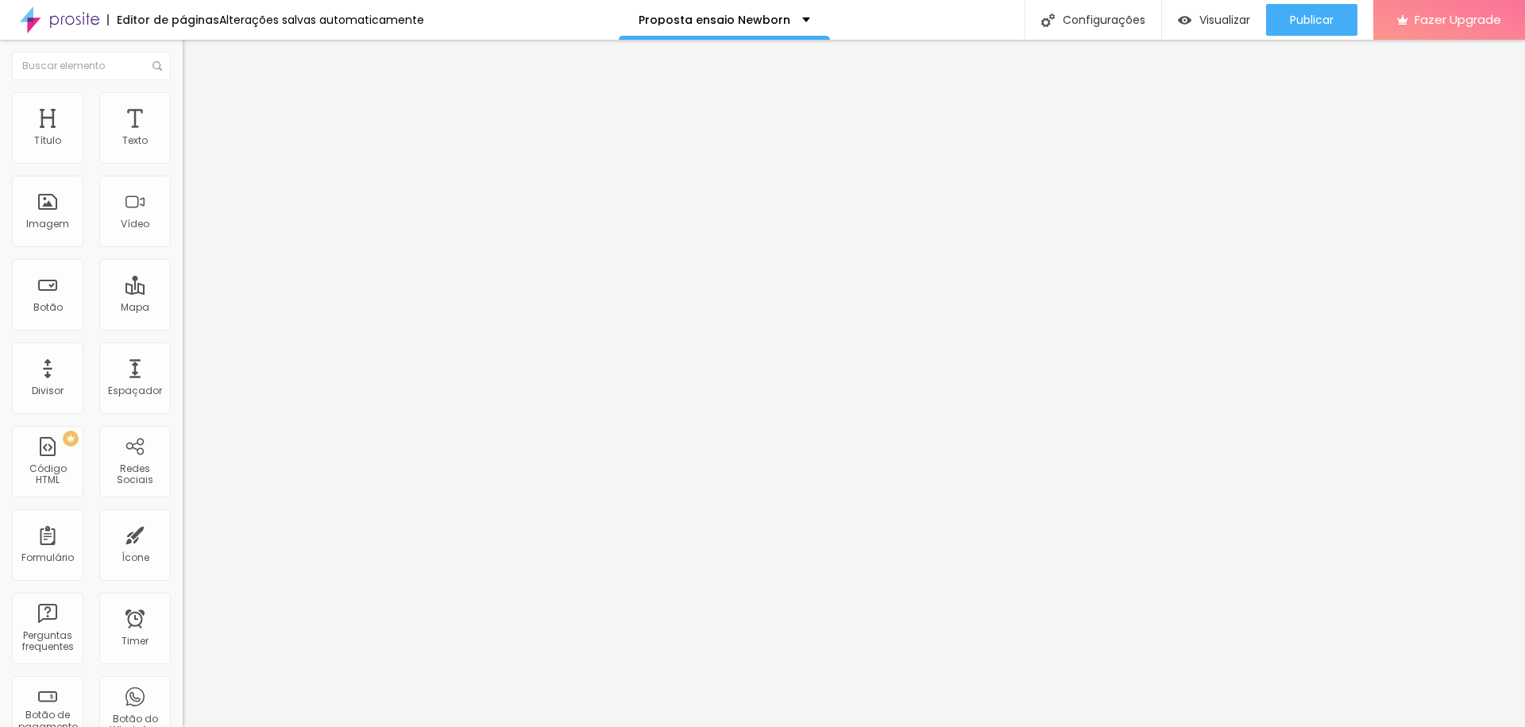
click at [183, 137] on span "Trocar imagem" at bounding box center [226, 130] width 87 height 14
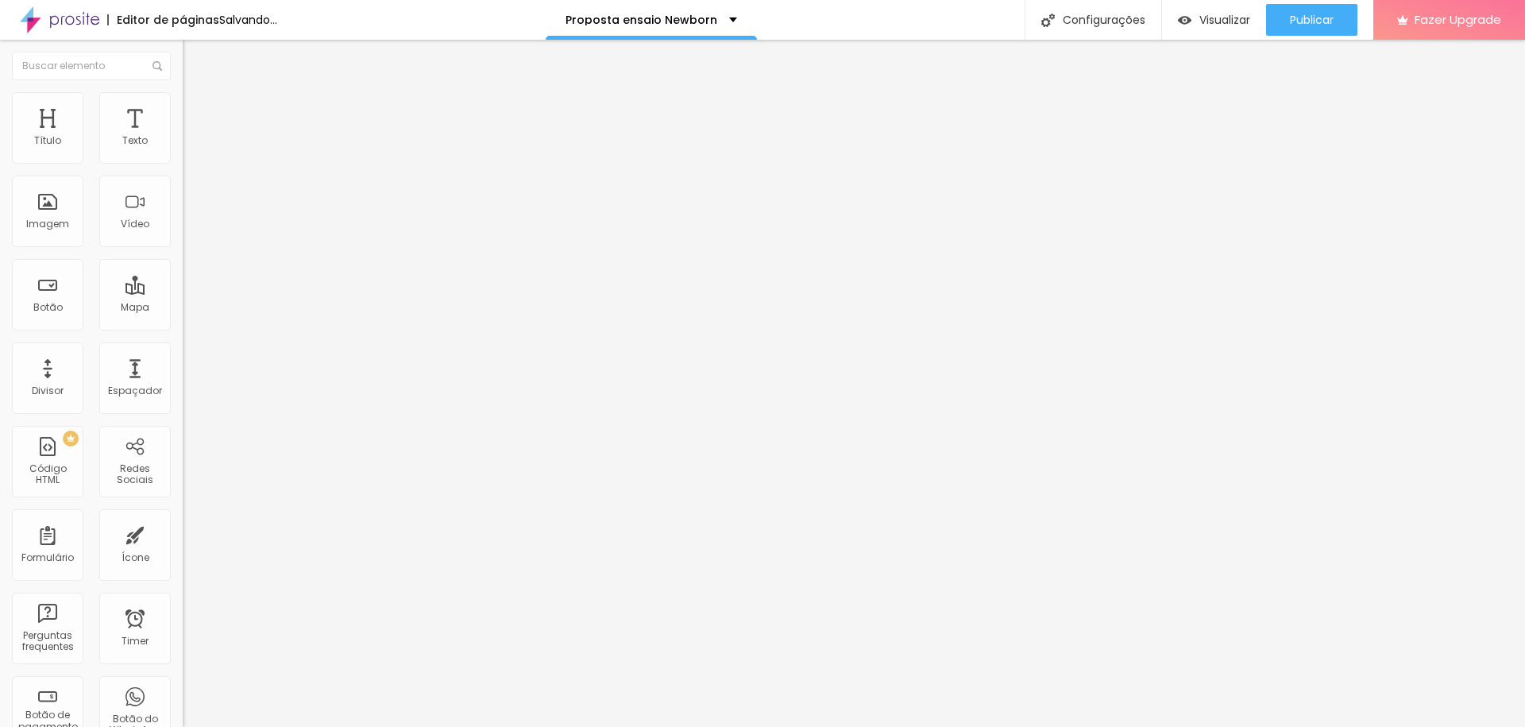
click at [183, 137] on span "Trocar imagem" at bounding box center [226, 130] width 87 height 14
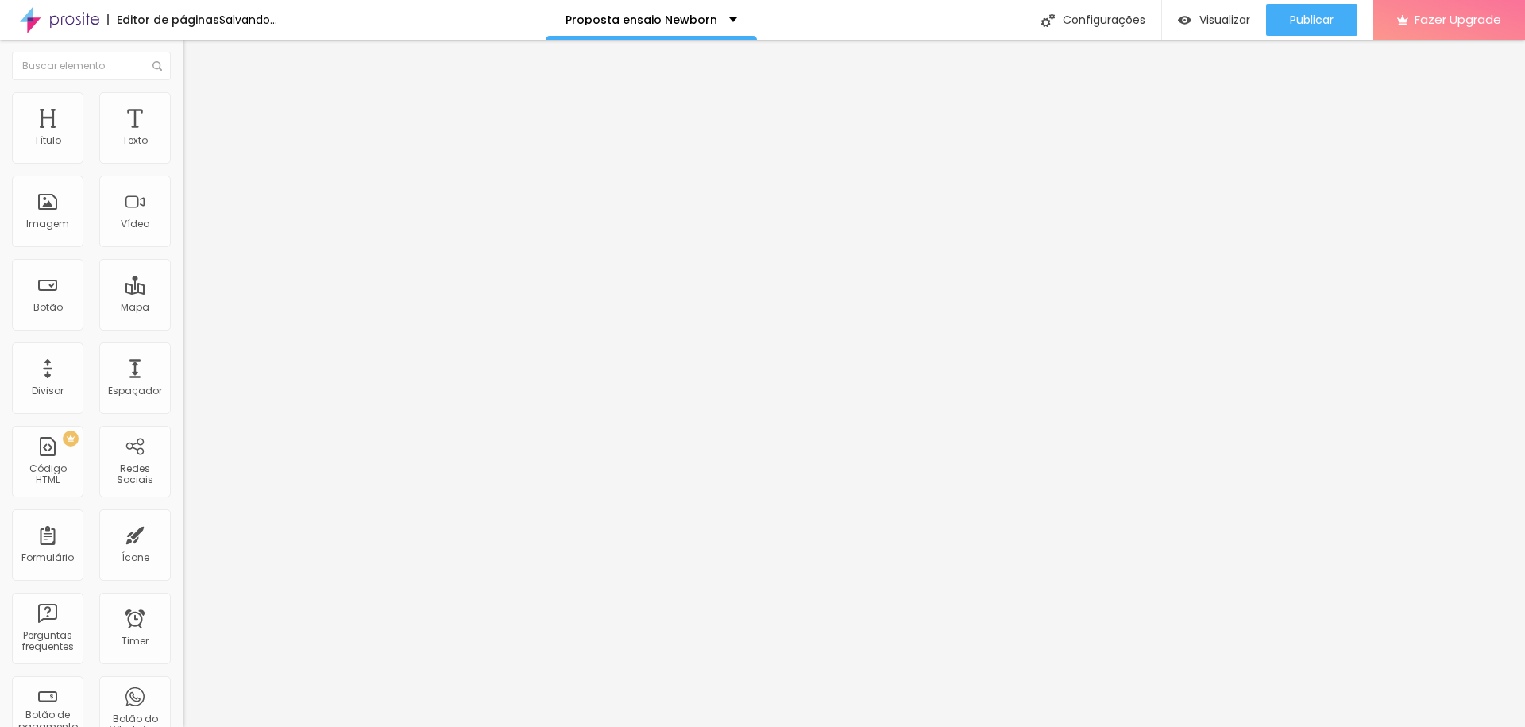
click at [183, 137] on span "Trocar imagem" at bounding box center [226, 130] width 87 height 14
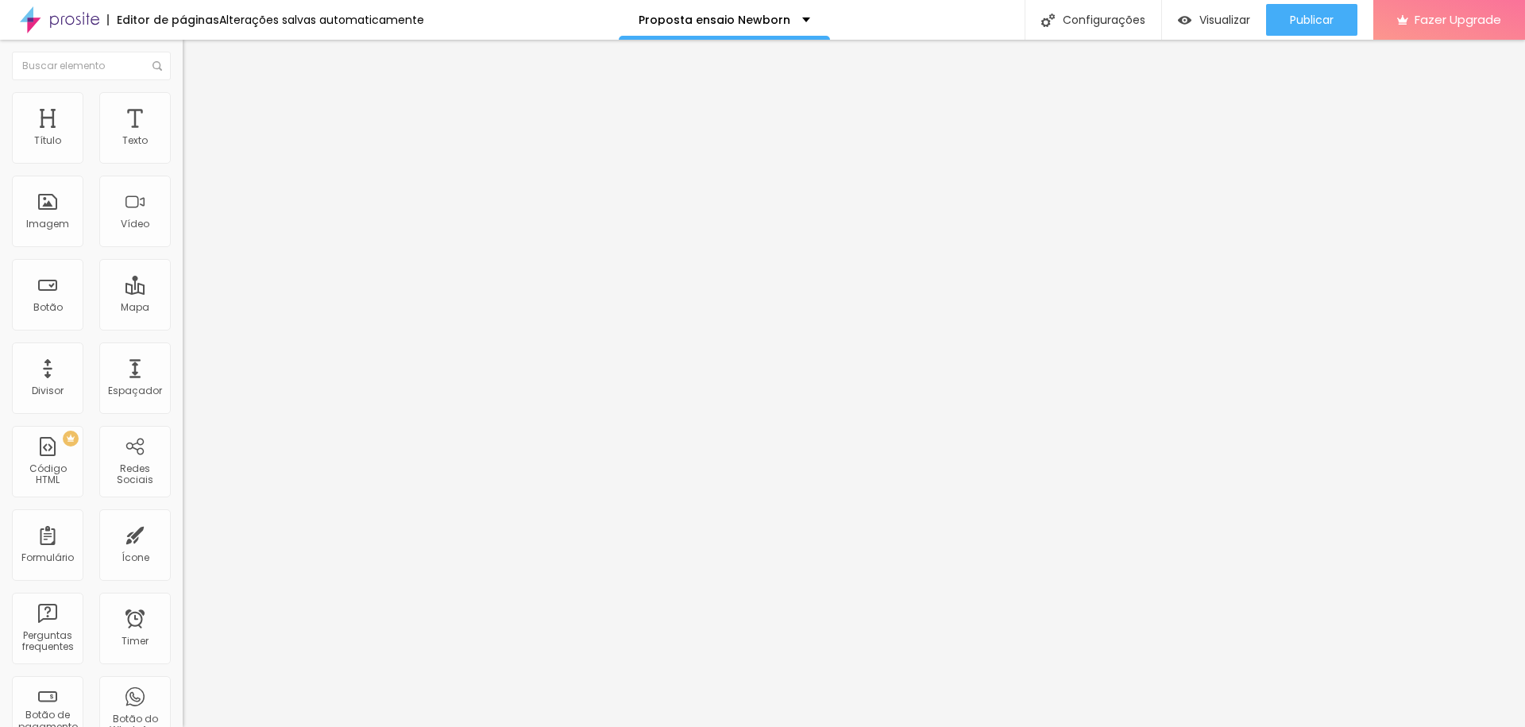
scroll to position [143, 0]
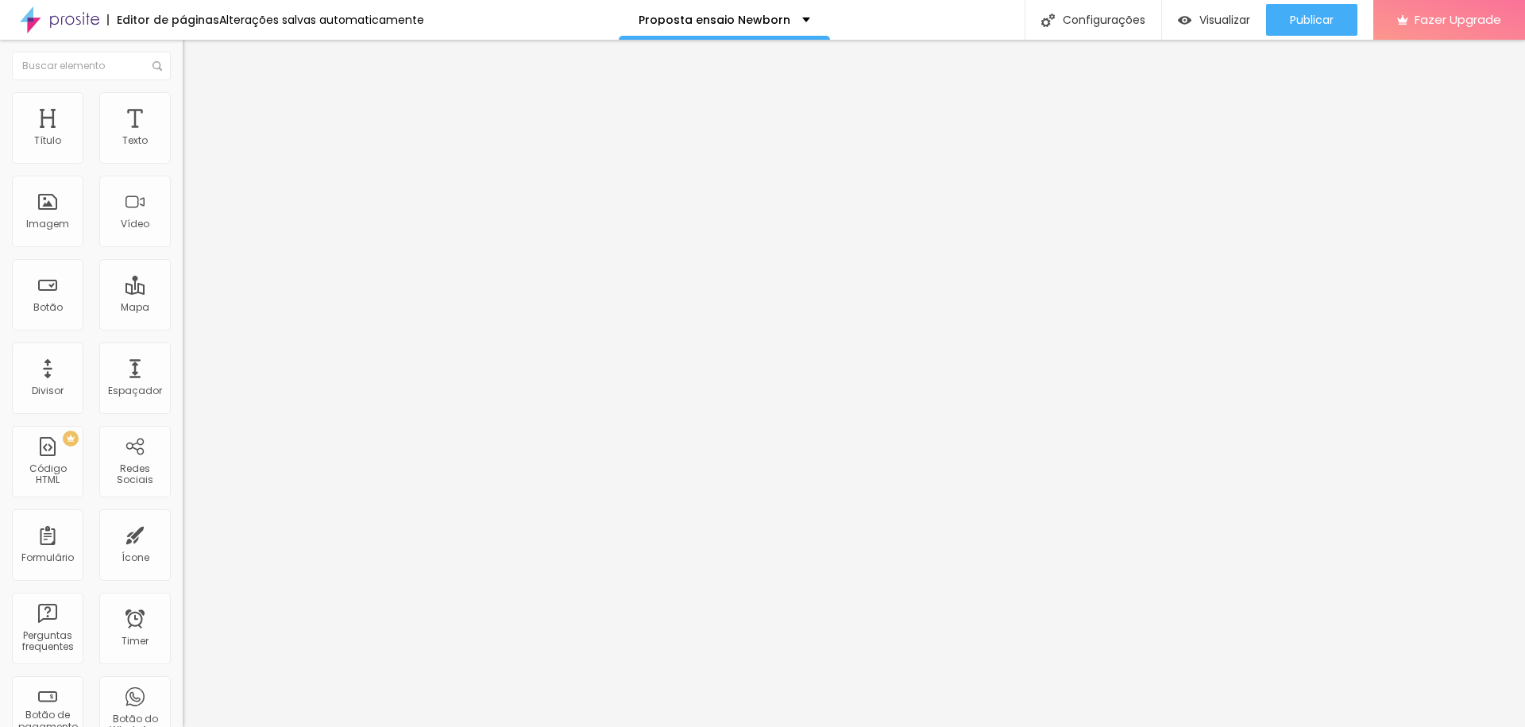
click at [183, 137] on span "Trocar imagem" at bounding box center [226, 130] width 87 height 14
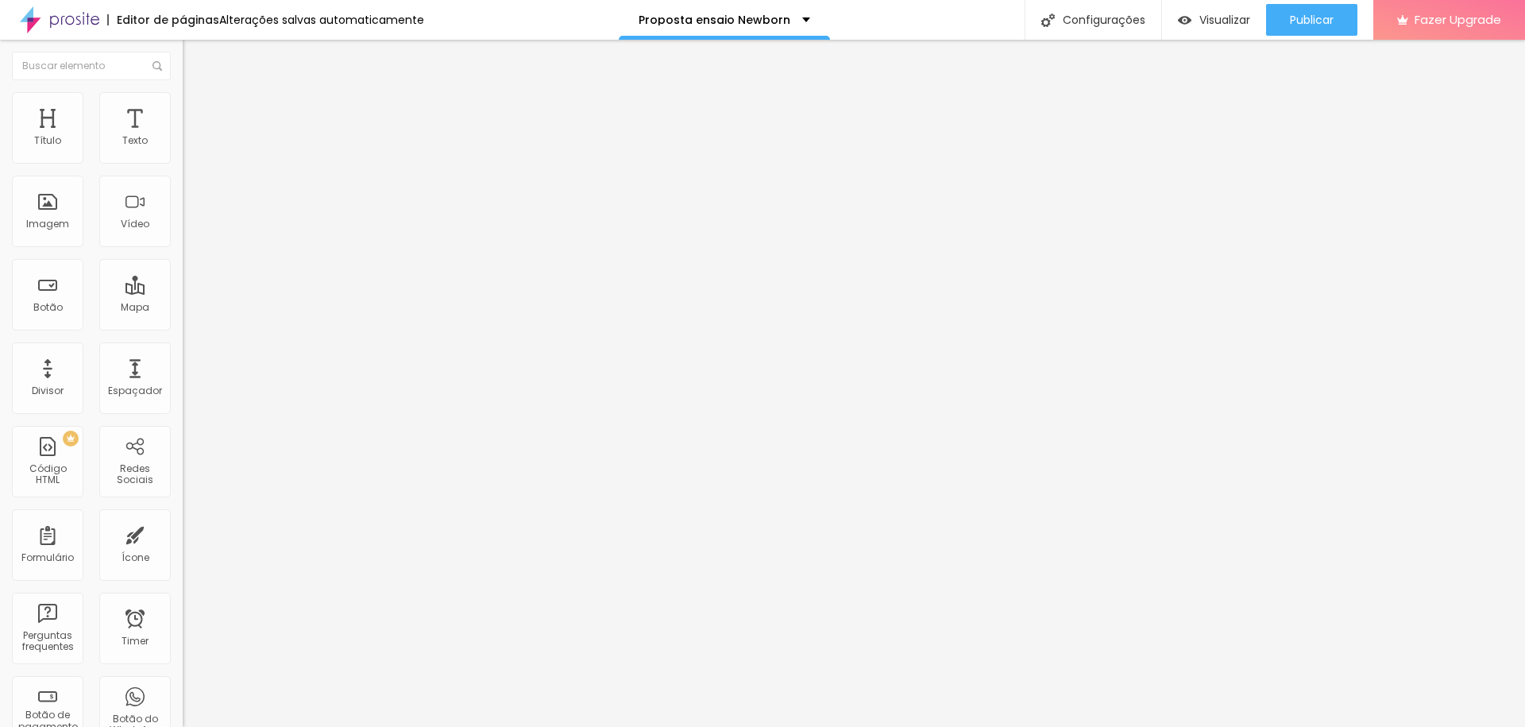
click at [183, 137] on span "Adicionar imagem" at bounding box center [234, 130] width 102 height 14
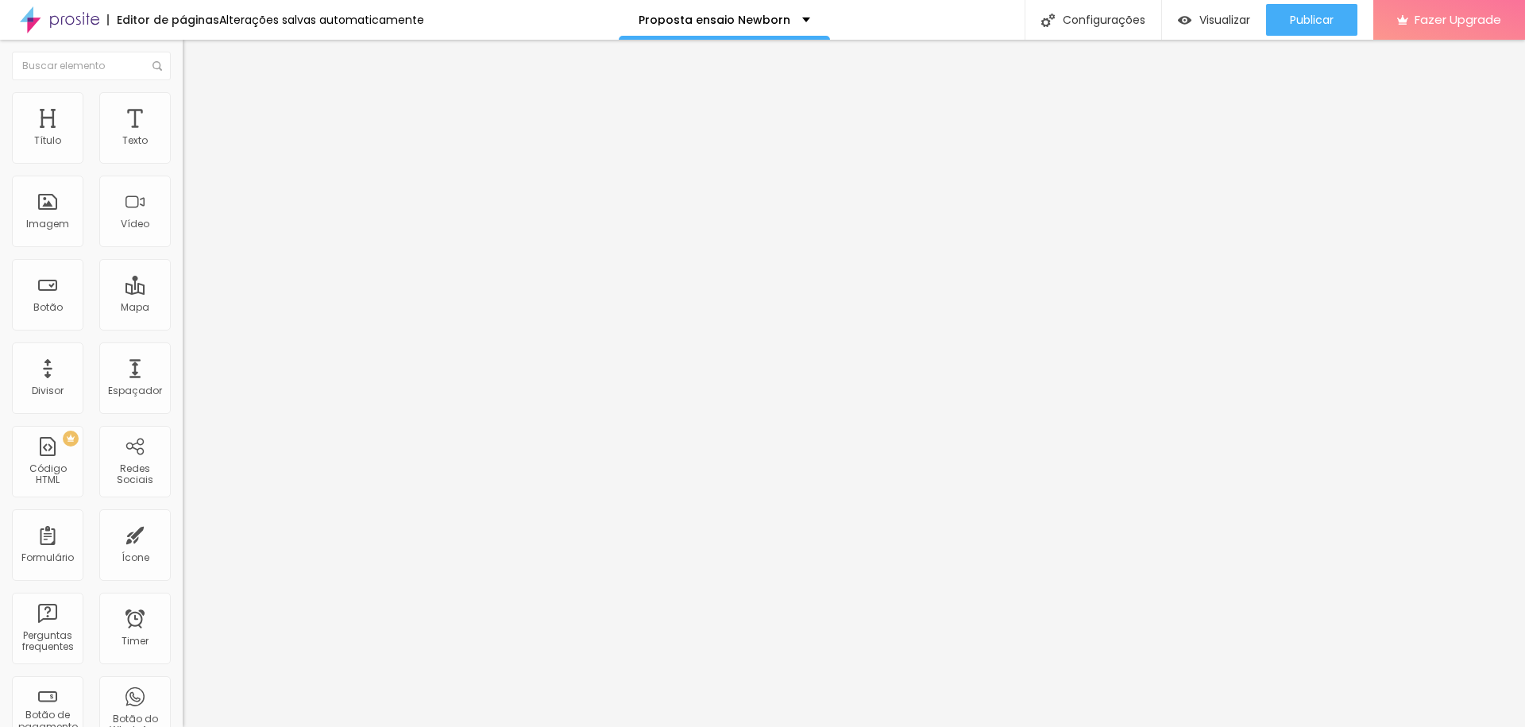
click at [183, 137] on span "Trocar imagem" at bounding box center [226, 130] width 87 height 14
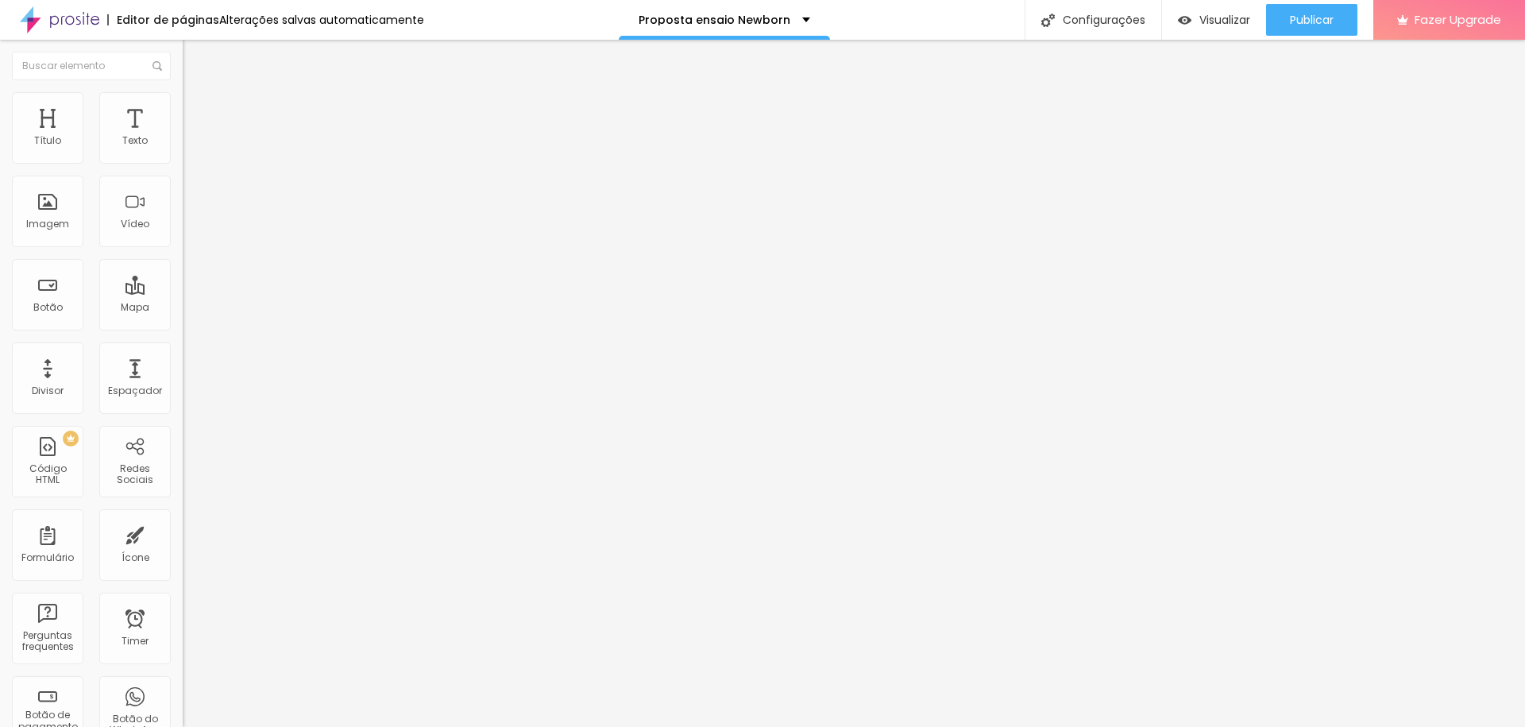
click at [183, 137] on span "Trocar imagem" at bounding box center [226, 130] width 87 height 14
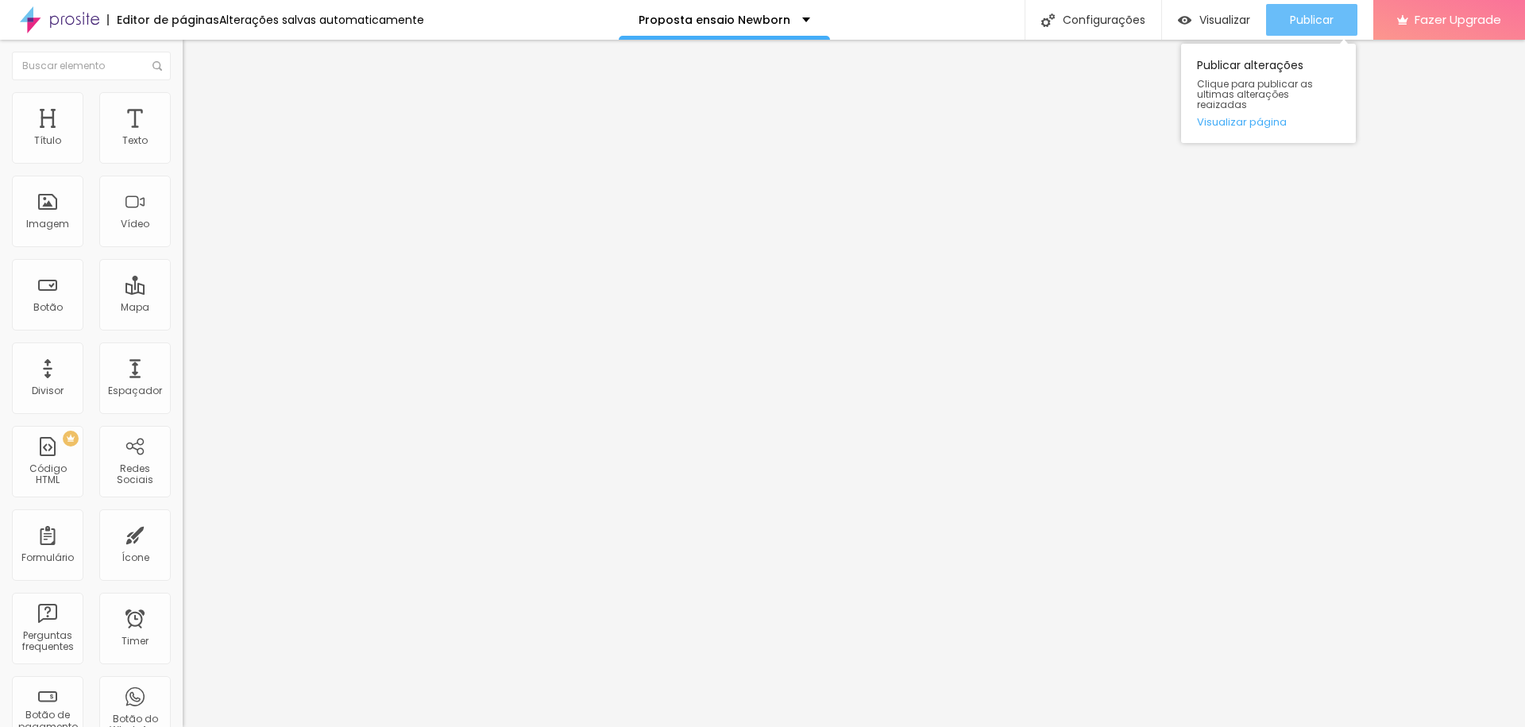
click at [1319, 17] on span "Publicar" at bounding box center [1312, 20] width 44 height 13
click at [1316, 18] on span "Publicar" at bounding box center [1312, 20] width 44 height 13
click at [1305, 17] on span "Publicar" at bounding box center [1312, 20] width 44 height 13
drag, startPoint x: 1297, startPoint y: 21, endPoint x: 1328, endPoint y: 12, distance: 32.4
click at [1297, 20] on span "Publicar" at bounding box center [1312, 20] width 44 height 13
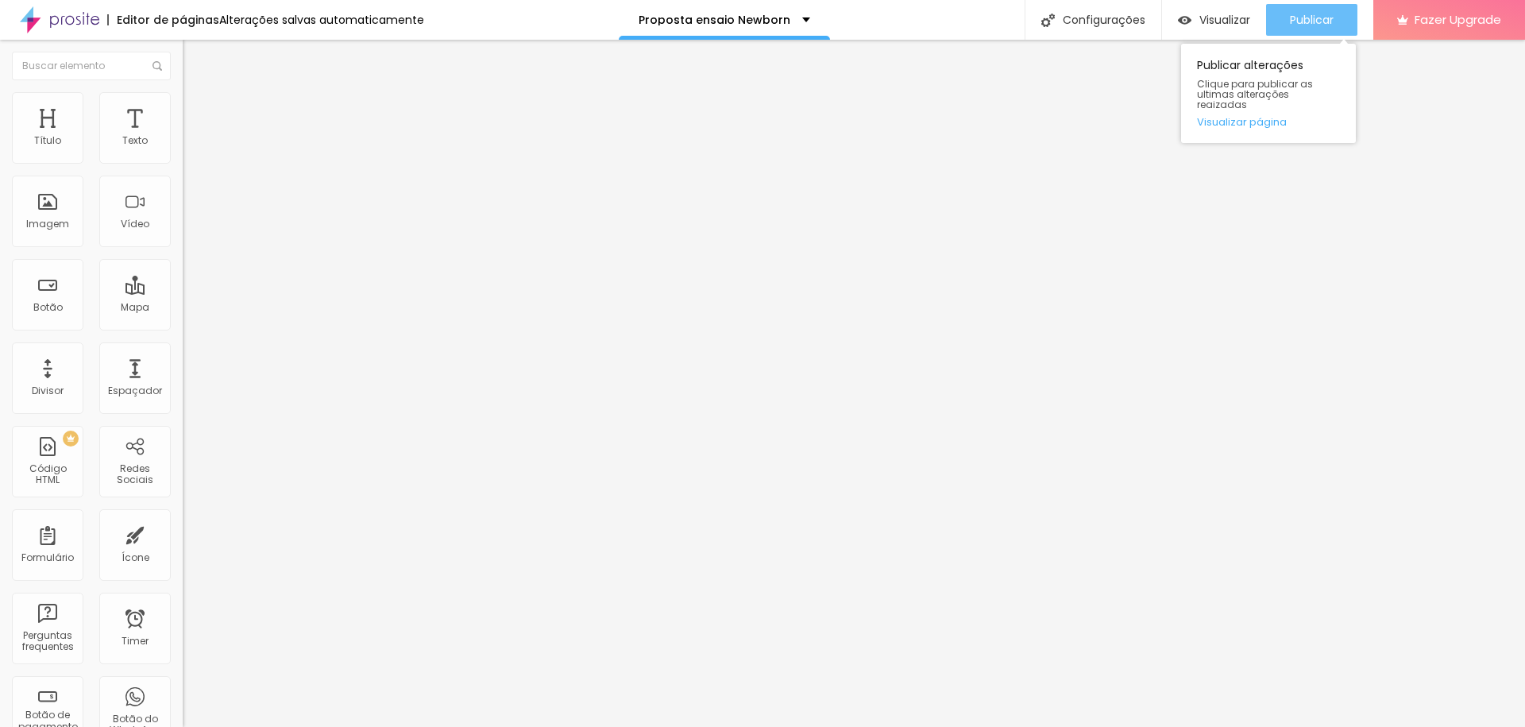
click at [1320, 21] on span "Publicar" at bounding box center [1312, 20] width 44 height 13
click at [1305, 16] on span "Publicar" at bounding box center [1312, 20] width 44 height 13
click at [183, 137] on span "Trocar imagem" at bounding box center [226, 130] width 87 height 14
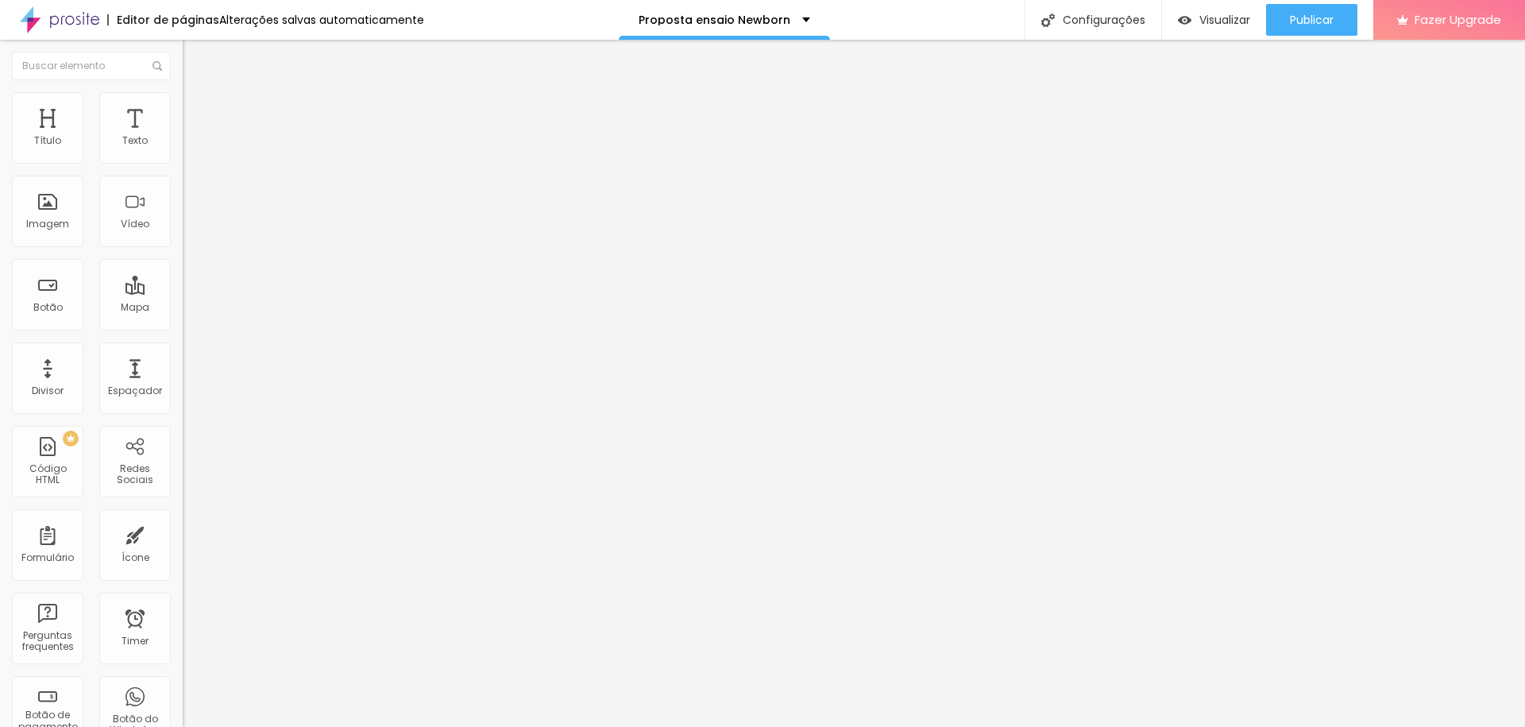
click at [183, 95] on img at bounding box center [190, 99] width 14 height 14
type input "70"
type input "75"
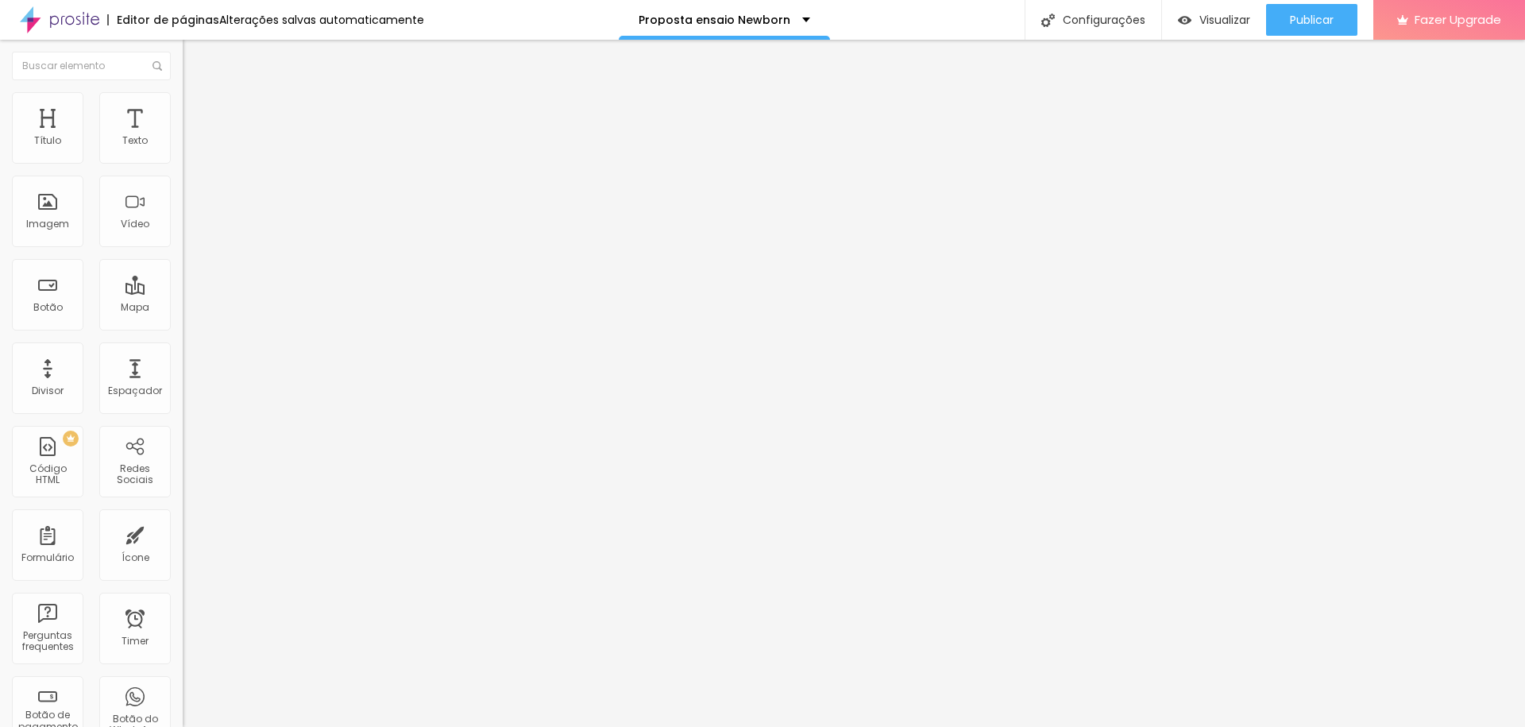
type input "75"
drag, startPoint x: 110, startPoint y: 167, endPoint x: 143, endPoint y: 166, distance: 32.6
click at [183, 163] on input "range" at bounding box center [234, 156] width 102 height 13
type input "80"
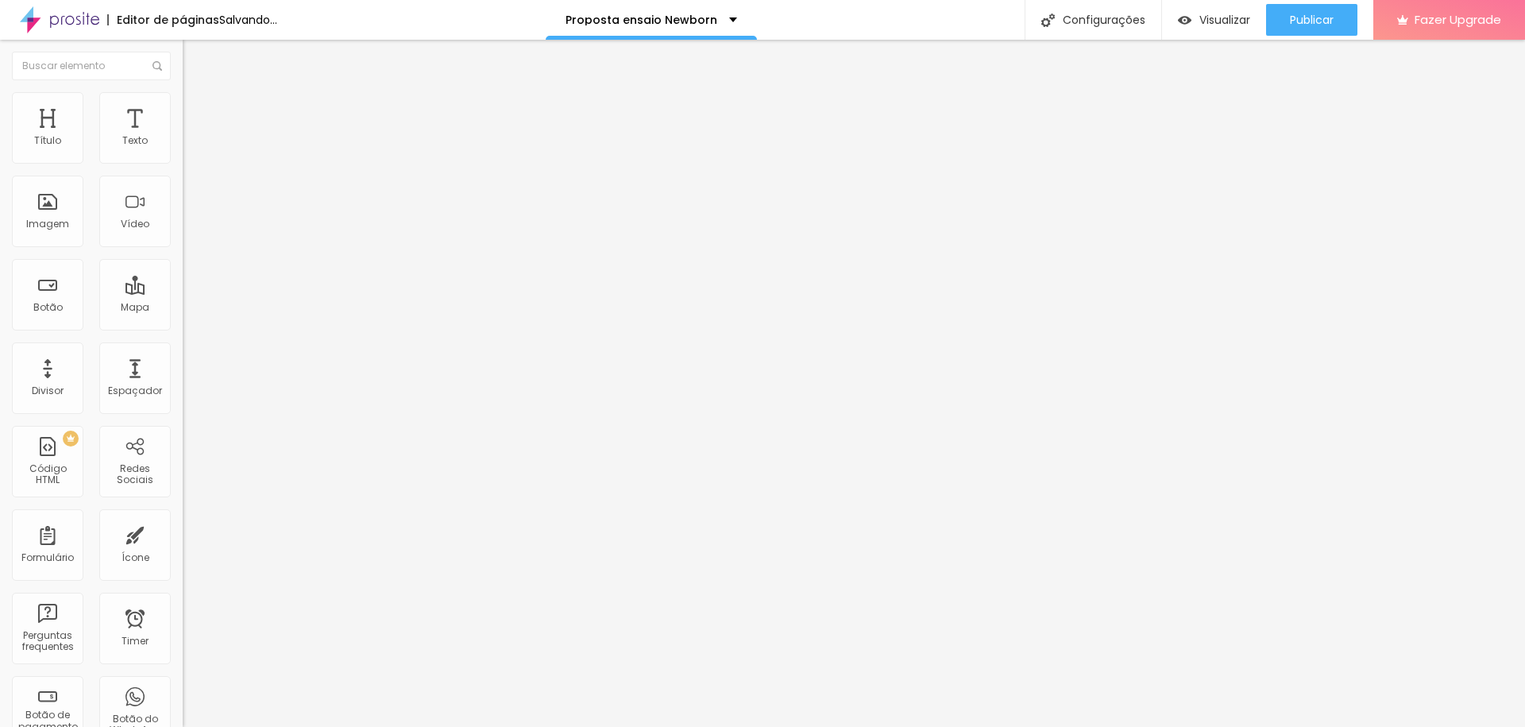
type input "75"
type input "80"
drag, startPoint x: 129, startPoint y: 168, endPoint x: 150, endPoint y: 166, distance: 21.6
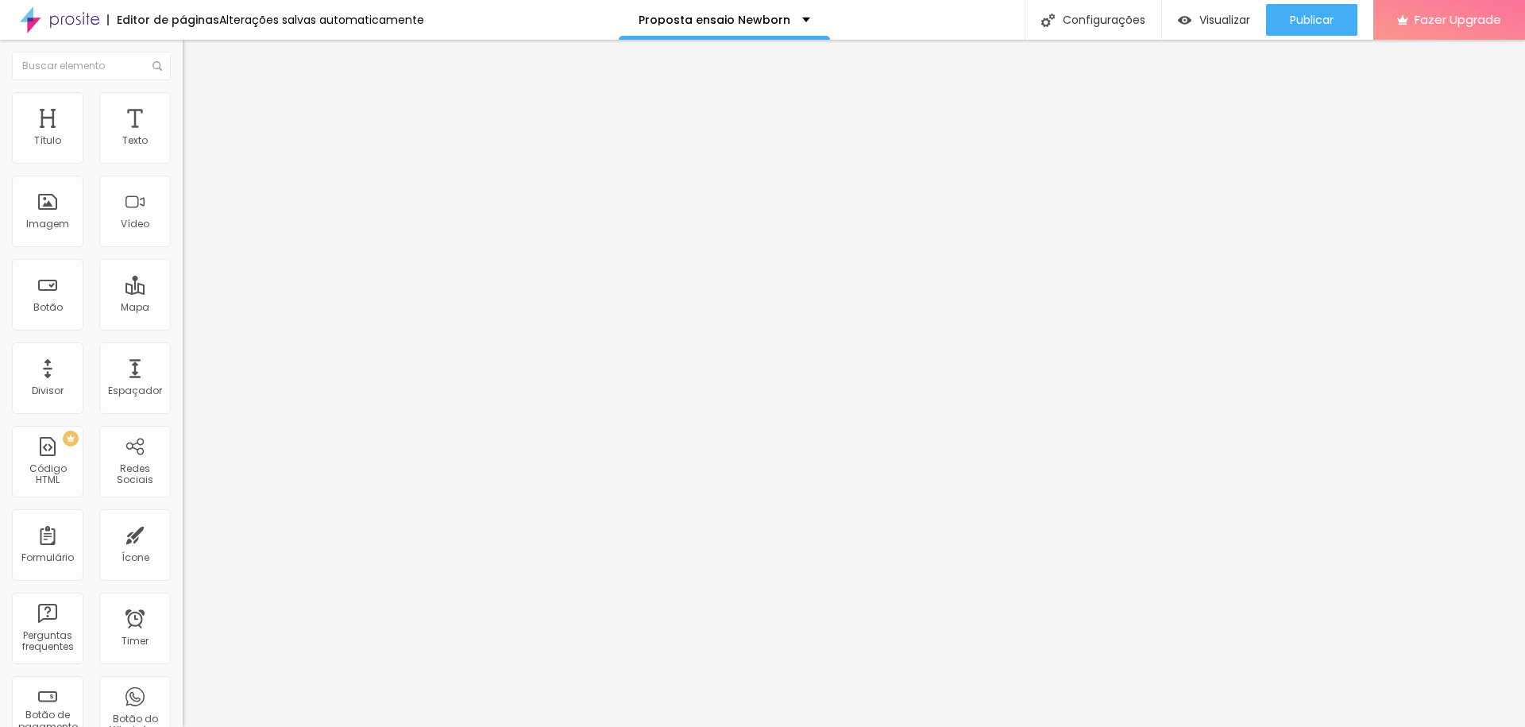
click at [183, 163] on input "range" at bounding box center [234, 156] width 102 height 13
type input "85"
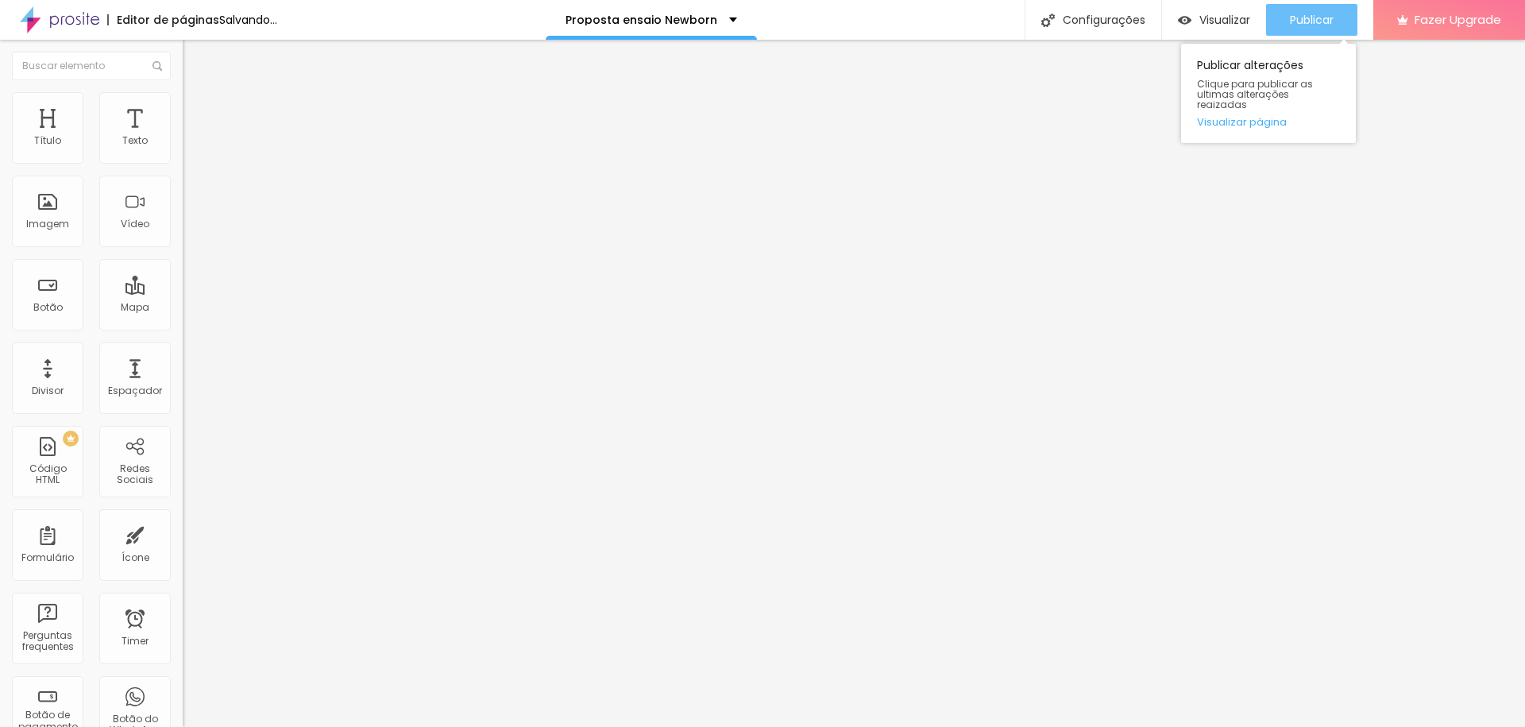
type input "85"
click at [1328, 14] on span "Publicar" at bounding box center [1312, 20] width 44 height 13
click at [1314, 16] on span "Publicar" at bounding box center [1312, 20] width 44 height 13
